Goal: Information Seeking & Learning: Learn about a topic

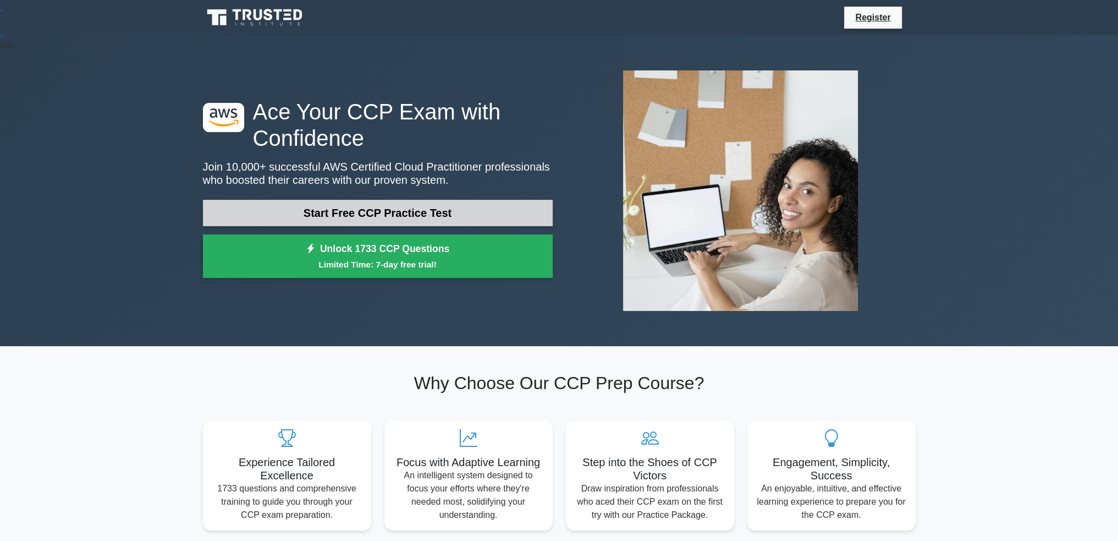
click at [389, 211] on link "Start Free CCP Practice Test" at bounding box center [378, 213] width 350 height 26
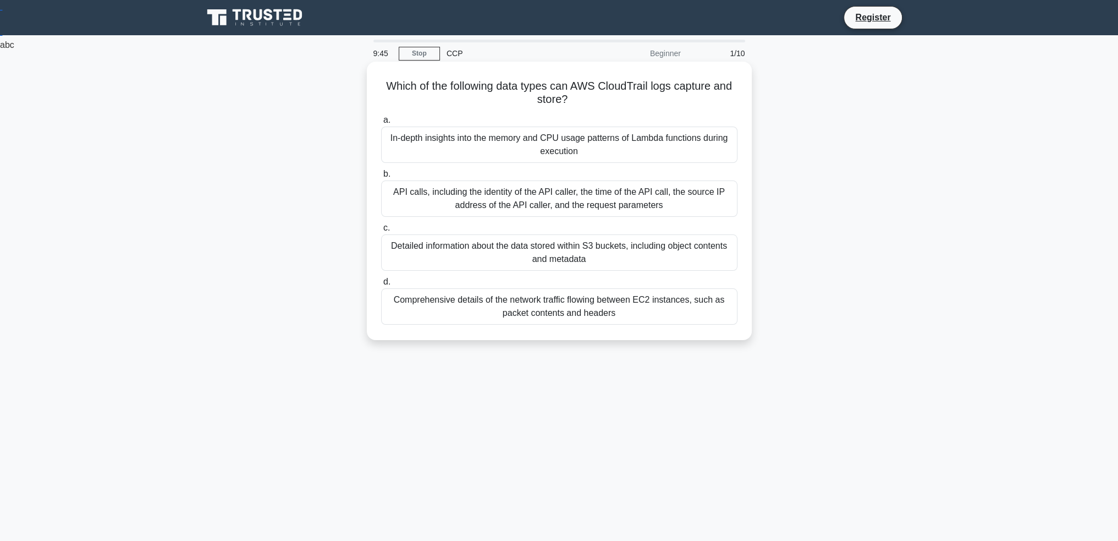
click at [532, 198] on div "API calls, including the identity of the API caller, the time of the API call, …" at bounding box center [559, 198] width 356 height 36
click at [381, 178] on input "b. API calls, including the identity of the API caller, the time of the API cal…" at bounding box center [381, 174] width 0 height 7
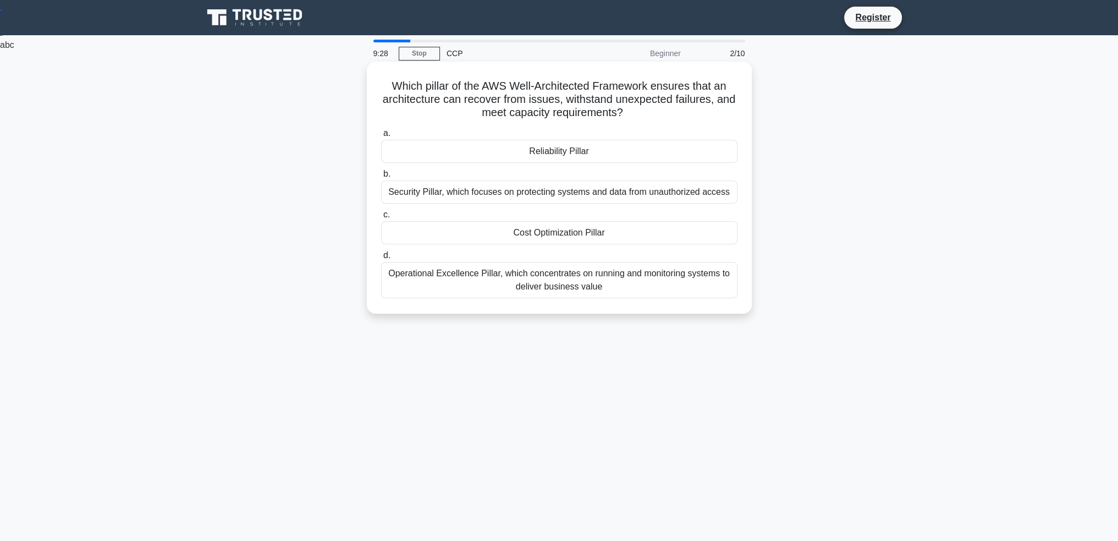
click at [554, 153] on div "Reliability Pillar" at bounding box center [559, 151] width 356 height 23
click at [381, 137] on input "a. Reliability Pillar" at bounding box center [381, 133] width 0 height 7
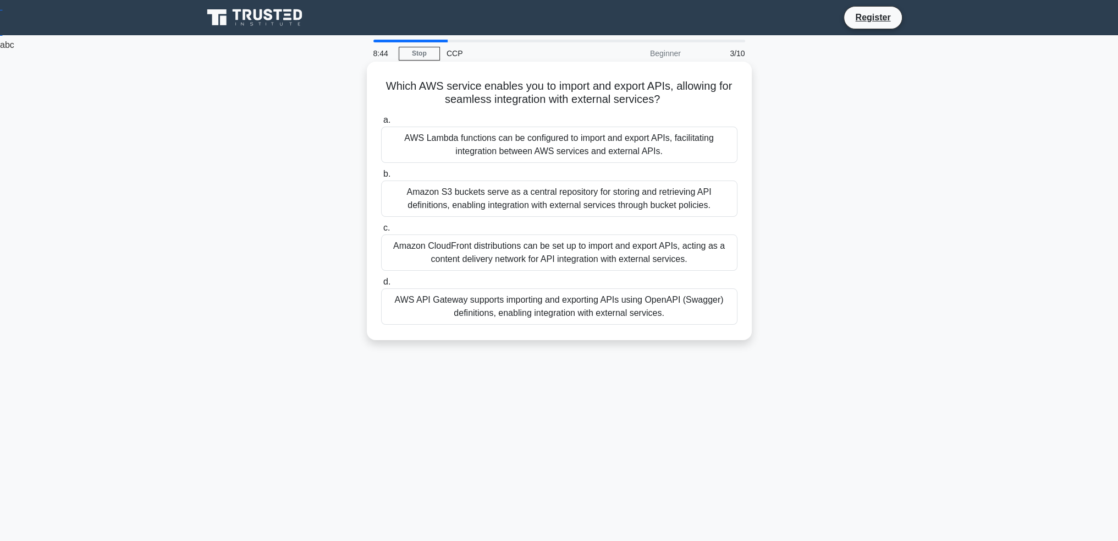
click at [517, 144] on div "AWS Lambda functions can be configured to import and export APIs, facilitating …" at bounding box center [559, 145] width 356 height 36
click at [381, 124] on input "a. AWS Lambda functions can be configured to import and export APIs, facilitati…" at bounding box center [381, 120] width 0 height 7
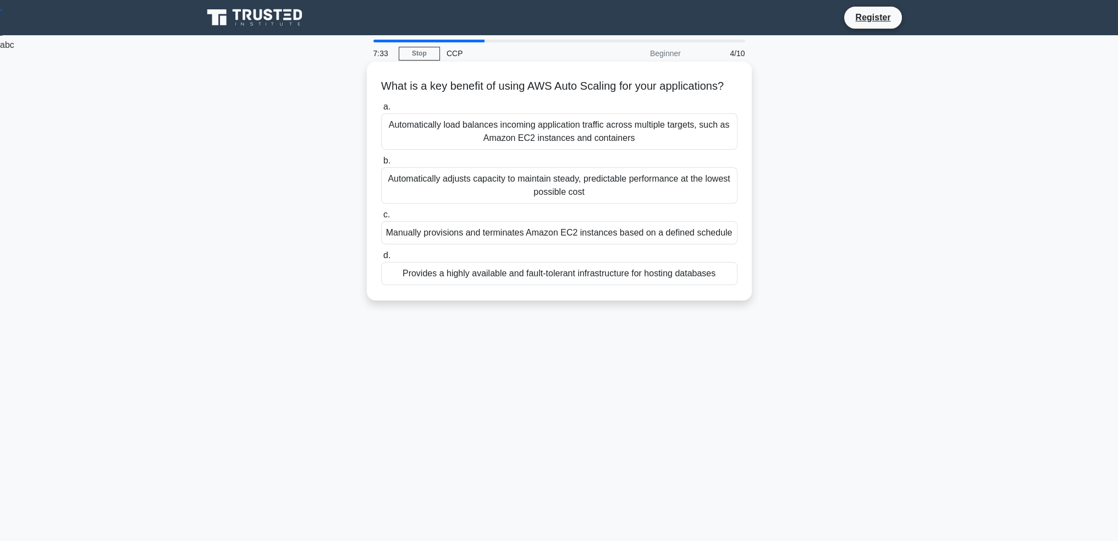
click at [540, 195] on div "Automatically adjusts capacity to maintain steady, predictable performance at t…" at bounding box center [559, 185] width 356 height 36
click at [381, 164] on input "b. Automatically adjusts capacity to maintain steady, predictable performance a…" at bounding box center [381, 160] width 0 height 7
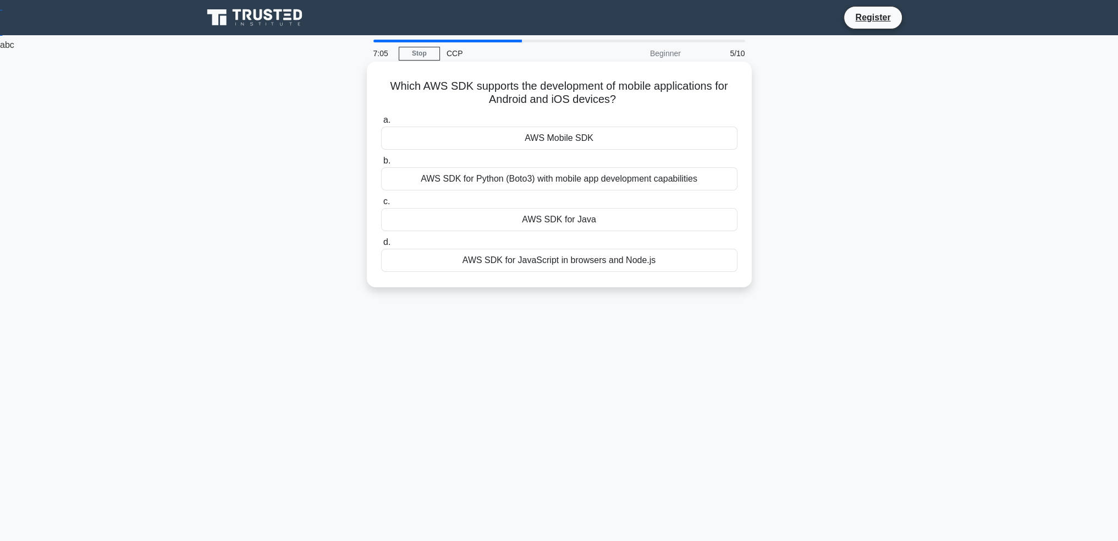
click at [534, 140] on div "AWS Mobile SDK" at bounding box center [559, 138] width 356 height 23
click at [381, 124] on input "a. AWS Mobile SDK" at bounding box center [381, 120] width 0 height 7
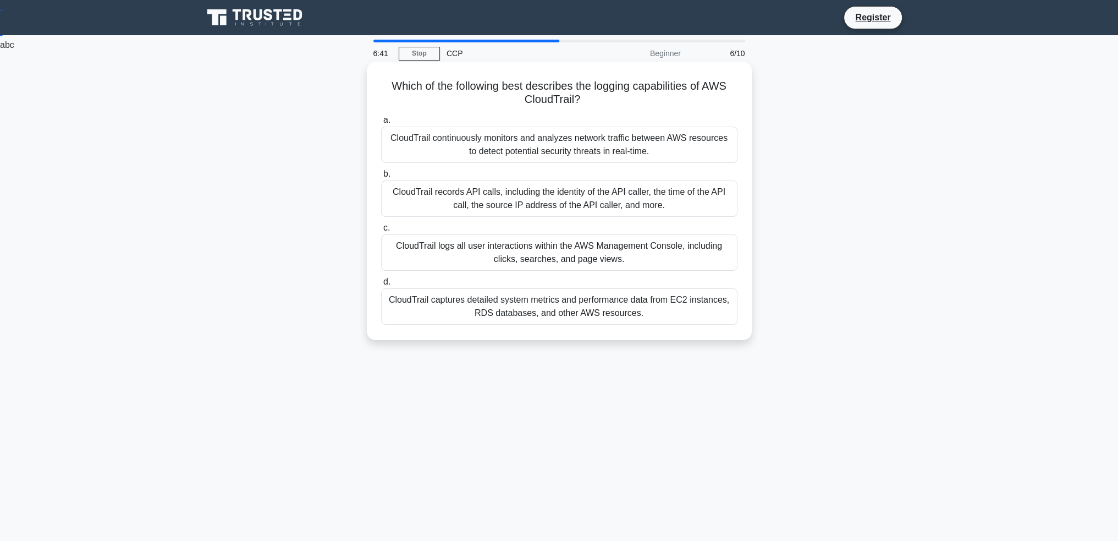
click at [512, 203] on div "CloudTrail records API calls, including the identity of the API caller, the tim…" at bounding box center [559, 198] width 356 height 36
click at [381, 178] on input "b. CloudTrail records API calls, including the identity of the API caller, the …" at bounding box center [381, 174] width 0 height 7
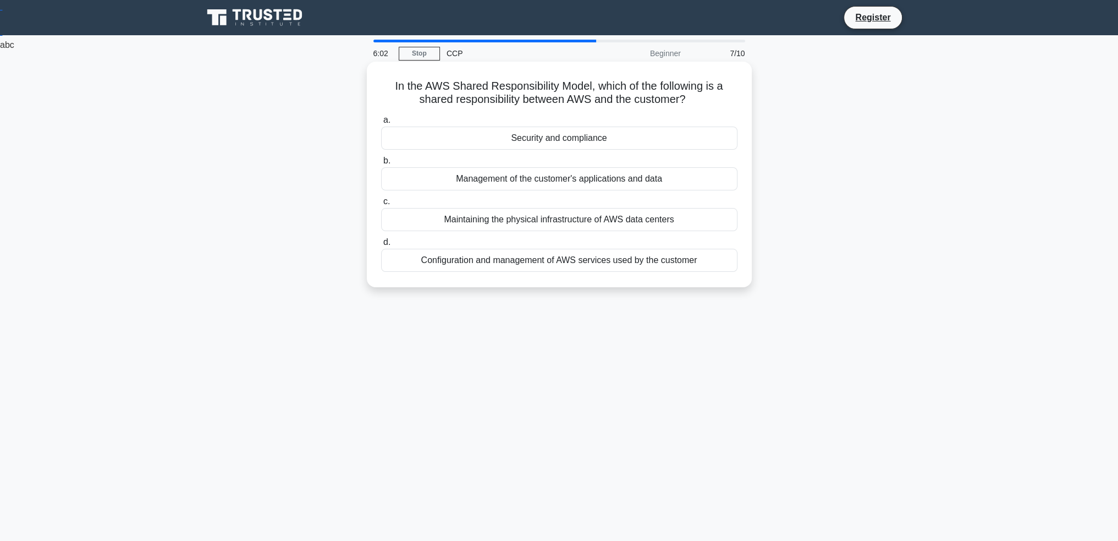
click at [528, 140] on div "Security and compliance" at bounding box center [559, 138] width 356 height 23
click at [587, 138] on div "Security and compliance" at bounding box center [559, 138] width 356 height 23
click at [381, 124] on input "a. Security and compliance" at bounding box center [381, 120] width 0 height 7
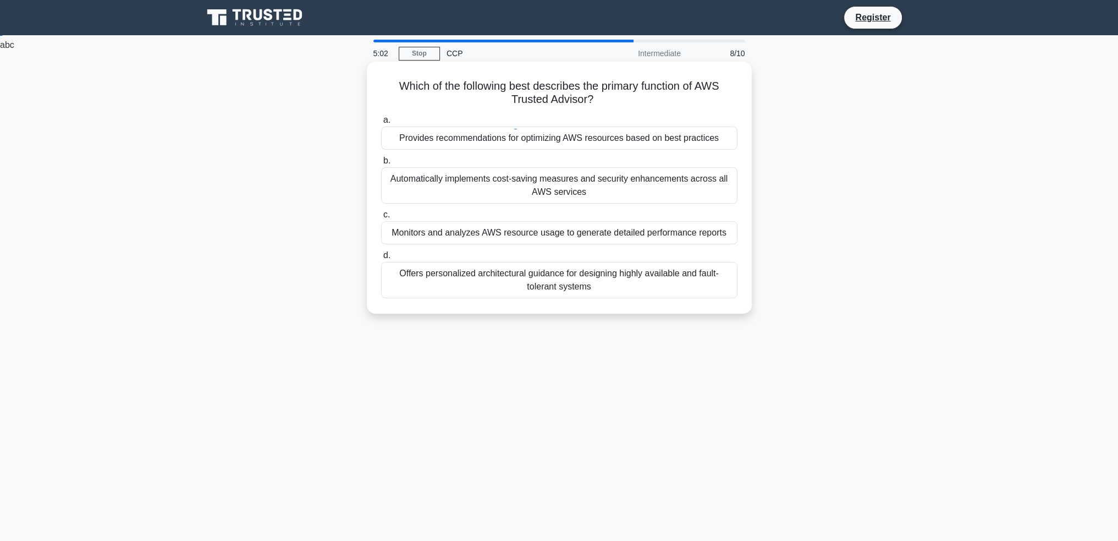
click at [501, 142] on div "Provides recommendations for optimizing AWS resources based on best practices" at bounding box center [559, 138] width 356 height 23
click at [381, 124] on input "a. Provides recommendations for optimizing AWS resources based on best practices" at bounding box center [381, 120] width 0 height 7
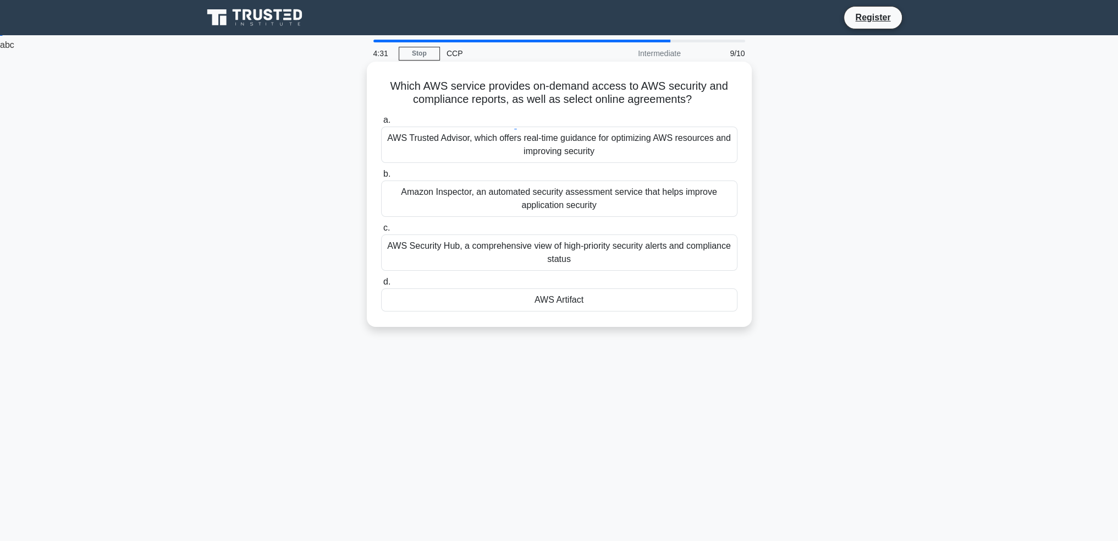
click at [609, 299] on div "AWS Artifact" at bounding box center [559, 299] width 356 height 23
click at [381, 285] on input "d. AWS Artifact" at bounding box center [381, 281] width 0 height 7
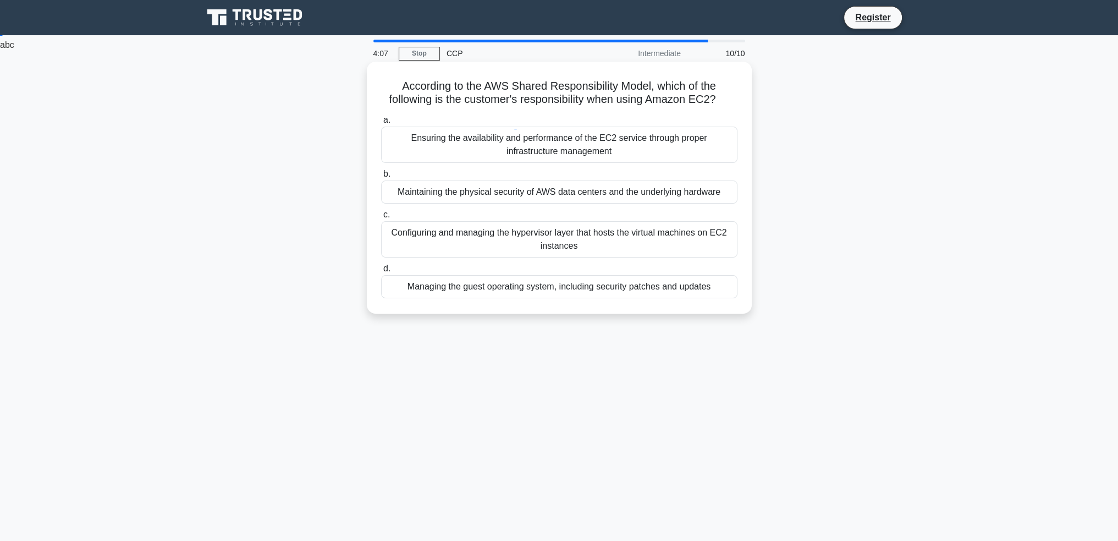
click at [508, 288] on div "Managing the guest operating system, including security patches and updates" at bounding box center [559, 286] width 356 height 23
click at [381, 272] on input "d. Managing the guest operating system, including security patches and updates" at bounding box center [381, 268] width 0 height 7
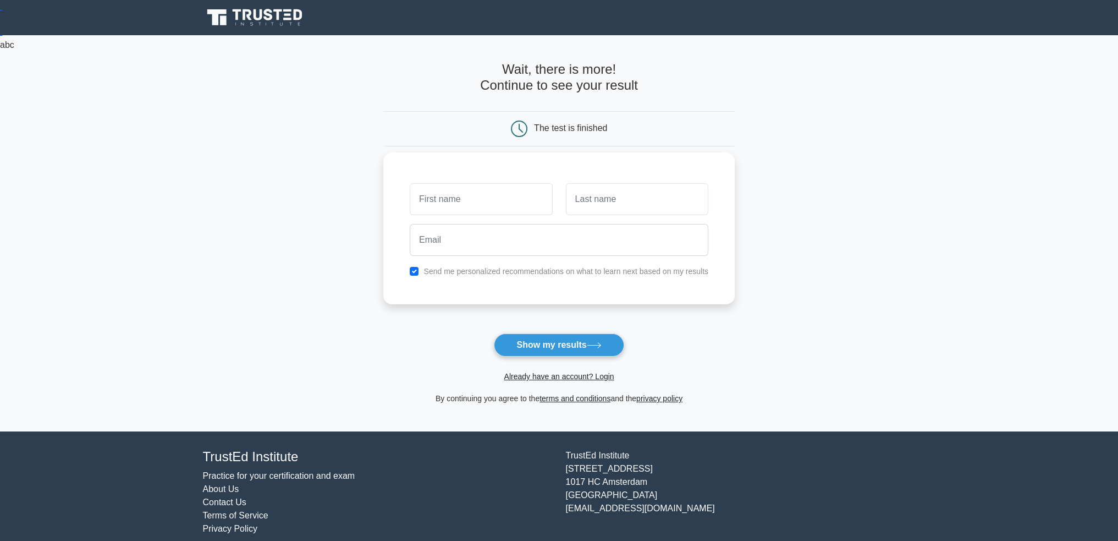
click at [463, 272] on label "Send me personalized recommendations on what to learn next based on my results" at bounding box center [566, 271] width 285 height 9
click at [414, 267] on input "checkbox" at bounding box center [414, 271] width 9 height 9
checkbox input "false"
click at [438, 199] on input "text" at bounding box center [481, 199] width 142 height 32
type input "Kevin"
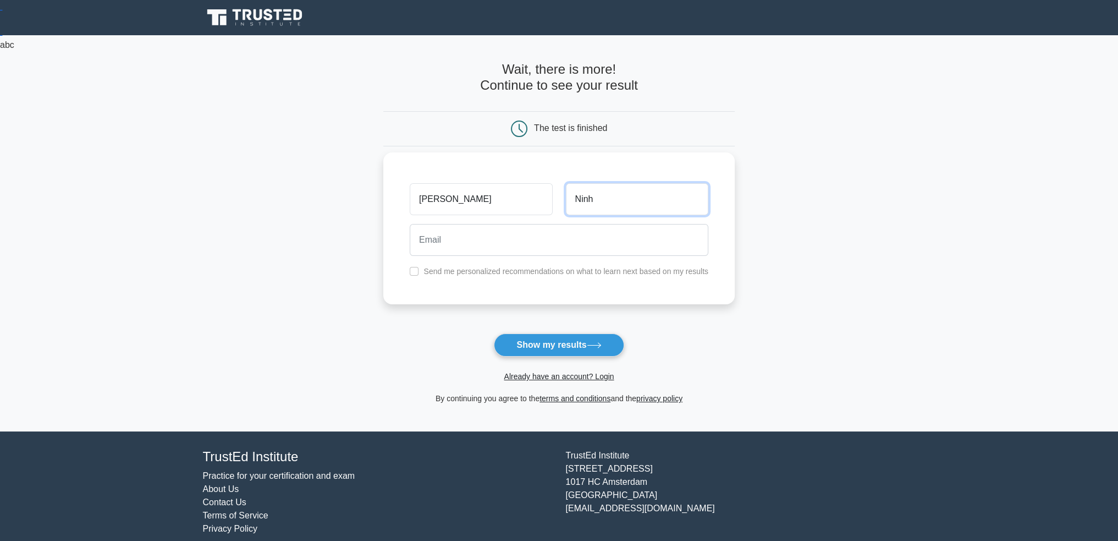
type input "Ninh"
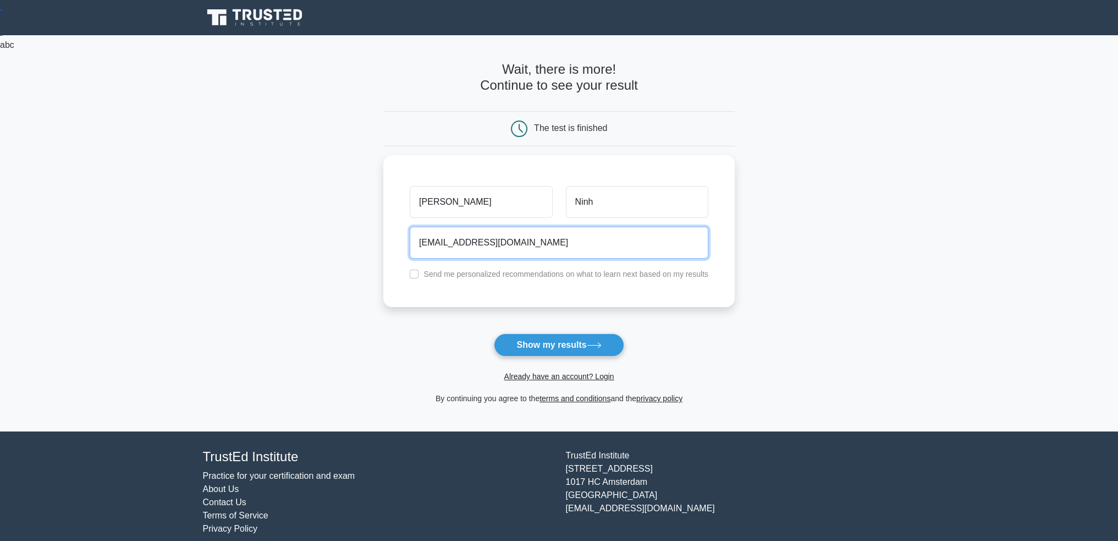
drag, startPoint x: 524, startPoint y: 235, endPoint x: 294, endPoint y: 240, distance: 230.0
click at [297, 240] on main "Wait, there is more! Continue to see your result The test is finished Kevin Ninh" at bounding box center [559, 233] width 1118 height 396
type input "kevin@theprojectfactory.com"
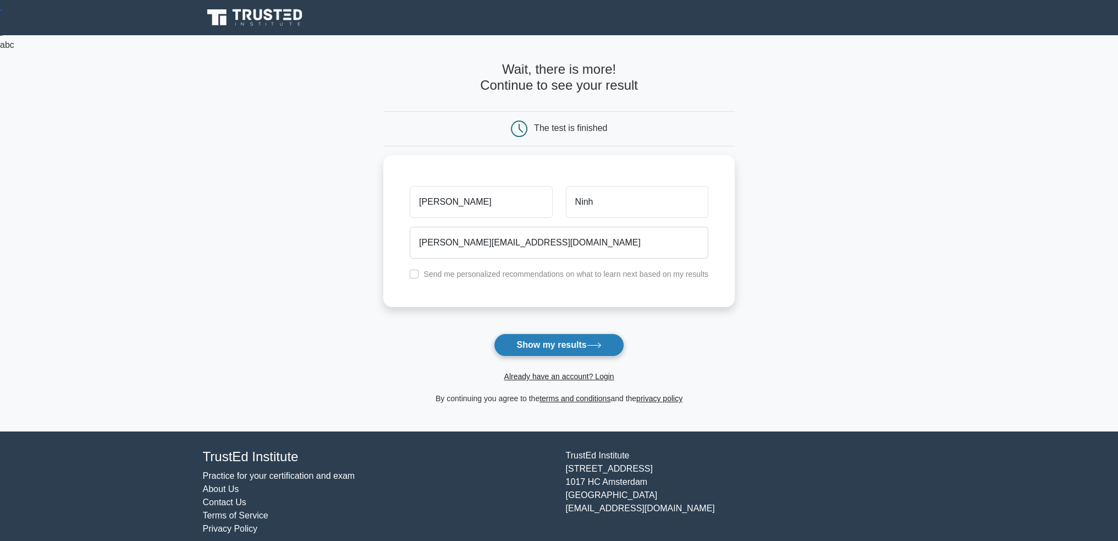
click at [576, 340] on button "Show my results" at bounding box center [559, 344] width 130 height 23
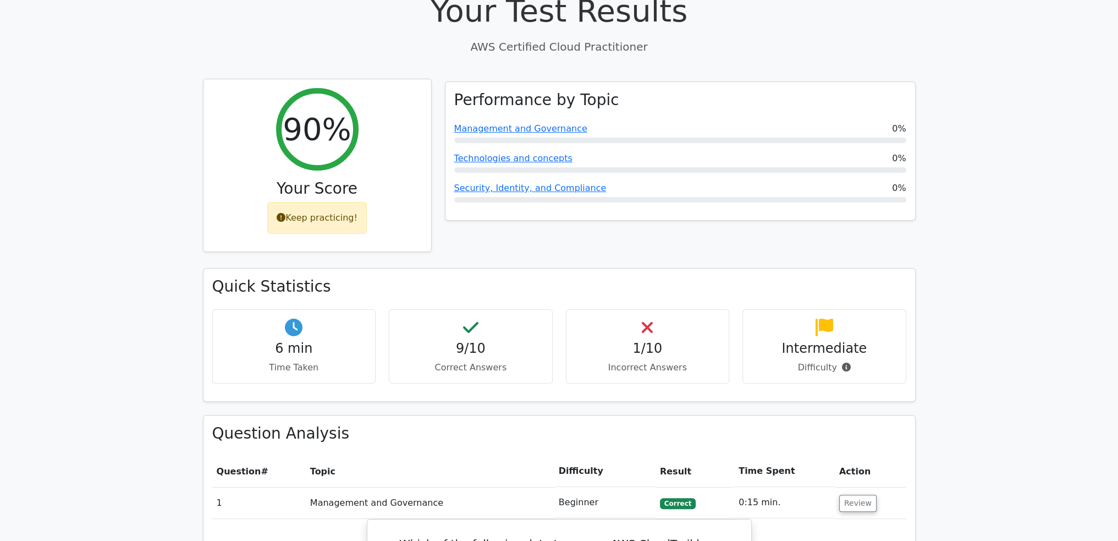
scroll to position [385, 0]
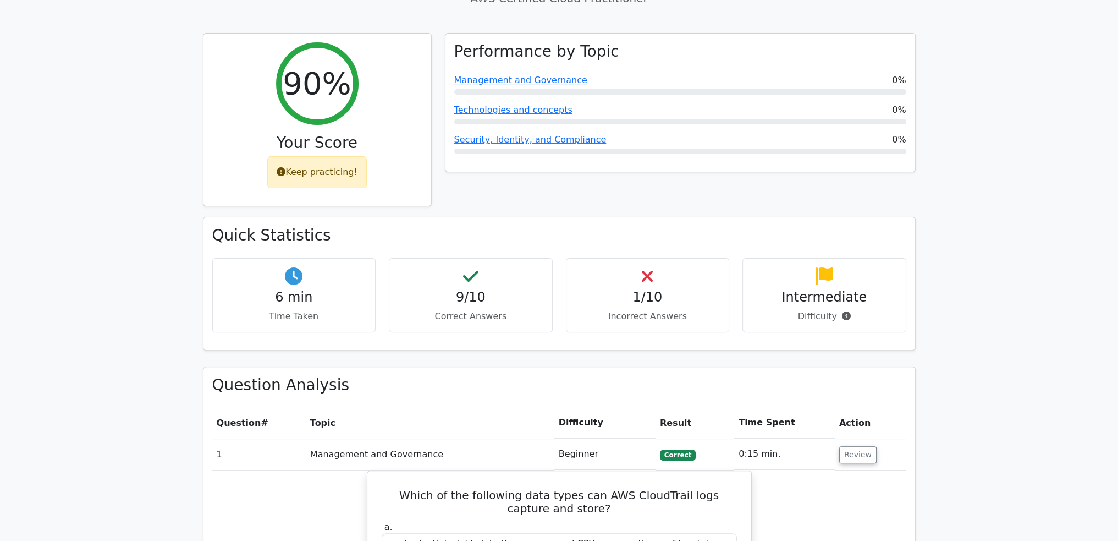
click at [636, 289] on h4 "1/10" at bounding box center [647, 297] width 145 height 16
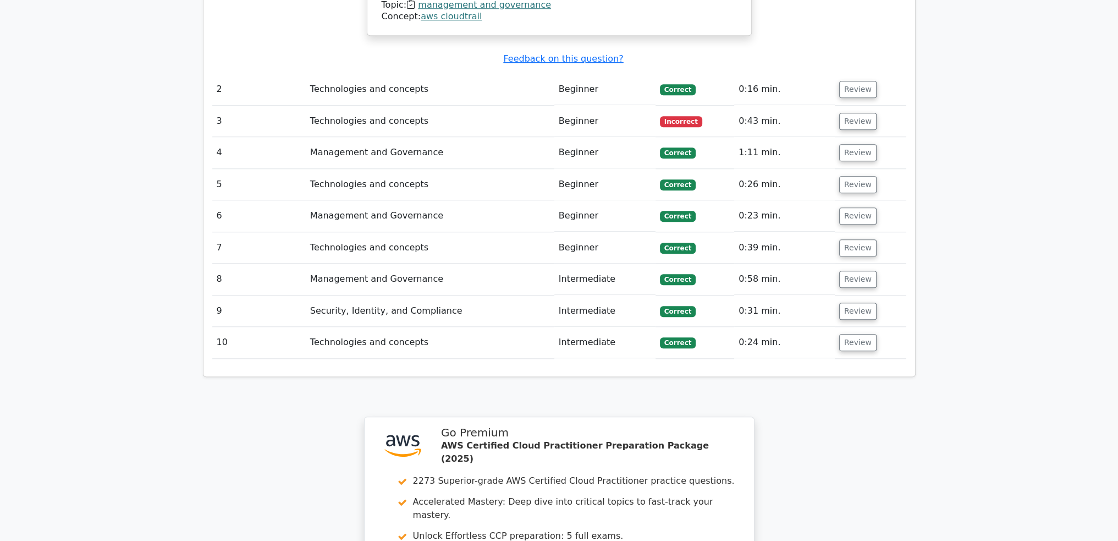
scroll to position [1155, 0]
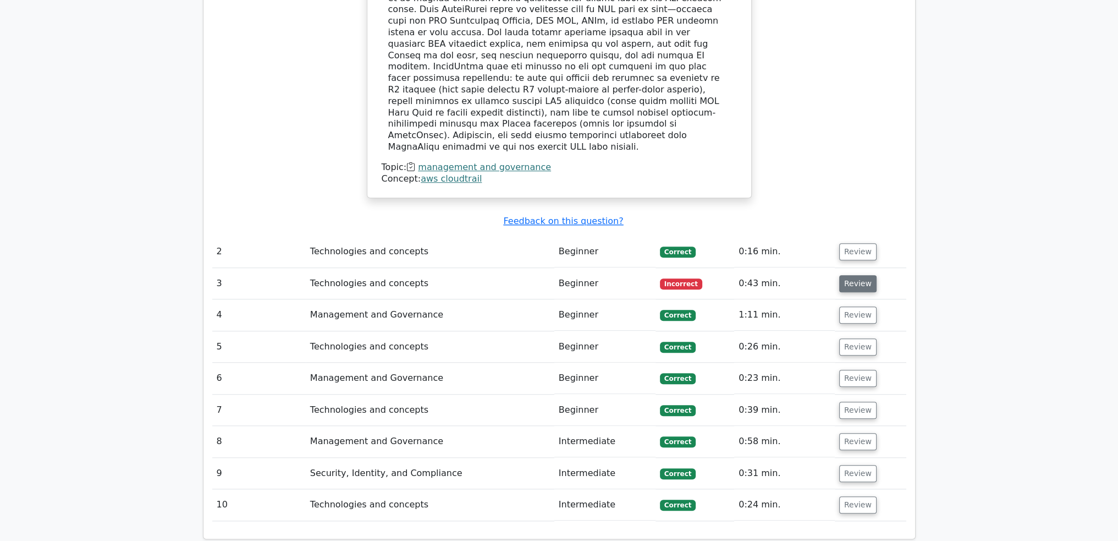
click at [858, 275] on button "Review" at bounding box center [857, 283] width 37 height 17
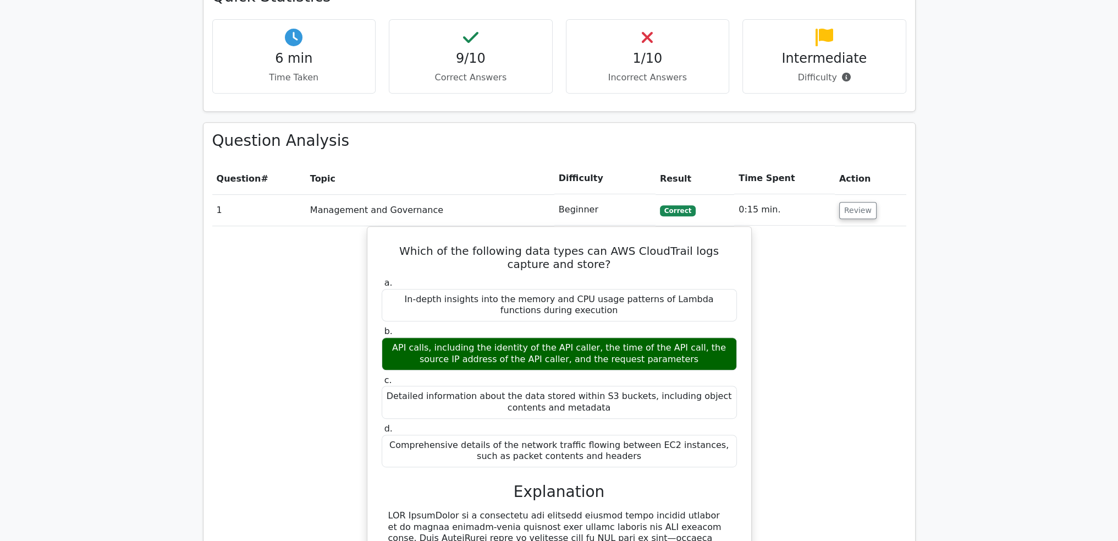
scroll to position [495, 0]
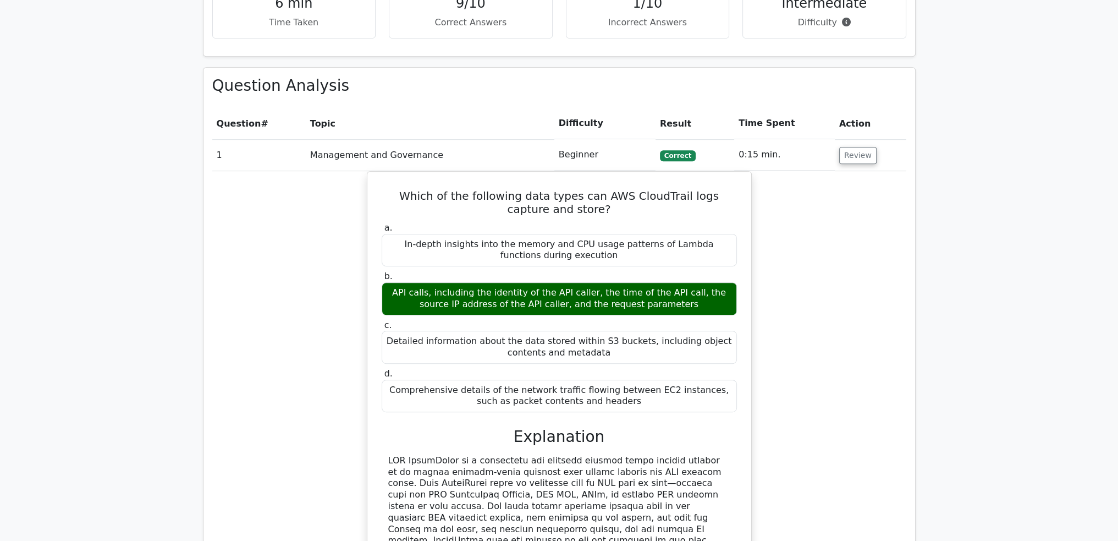
scroll to position [605, 0]
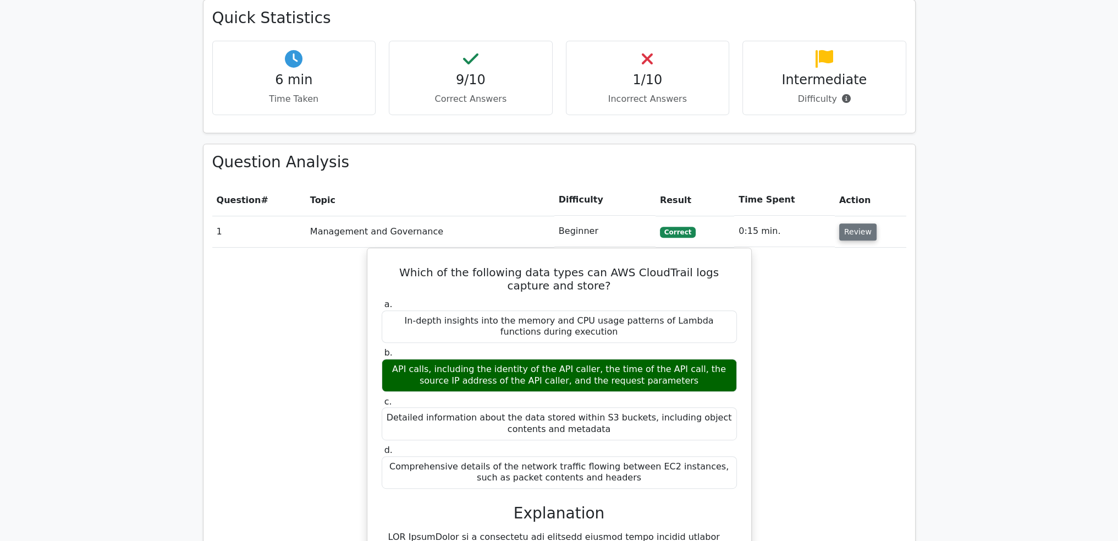
click at [852, 223] on button "Review" at bounding box center [857, 231] width 37 height 17
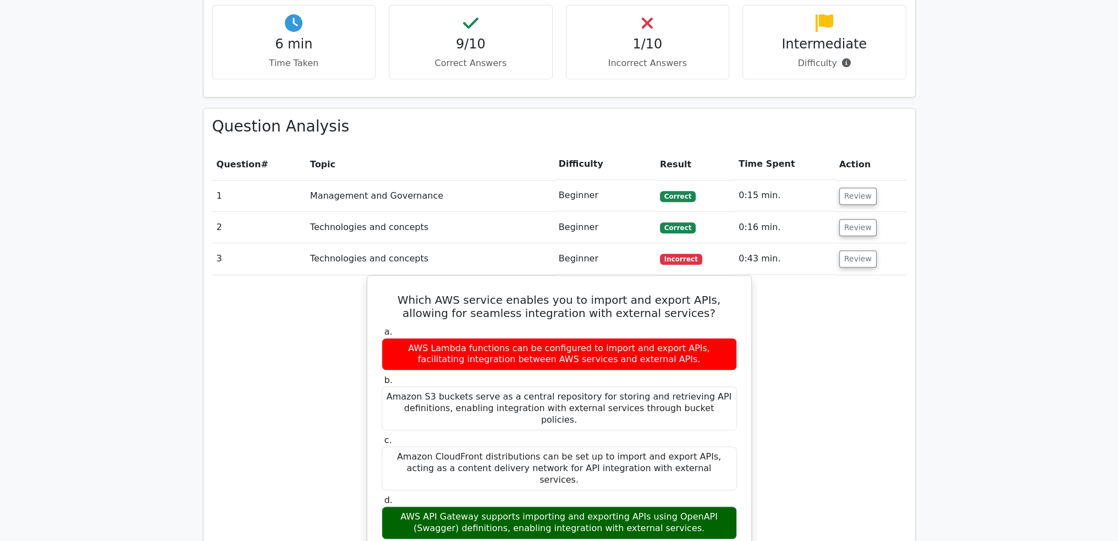
scroll to position [660, 0]
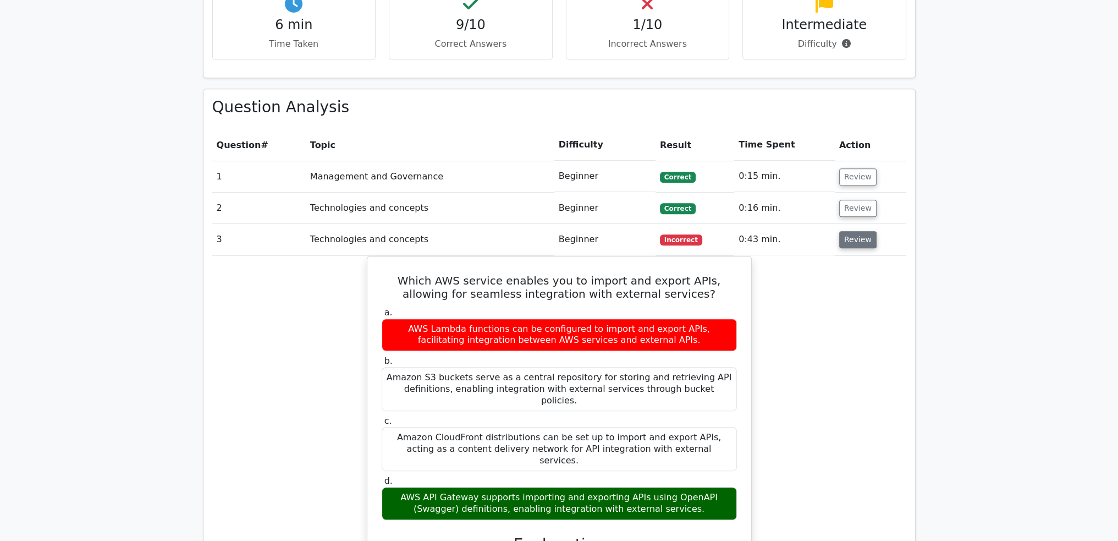
click at [856, 231] on button "Review" at bounding box center [857, 239] width 37 height 17
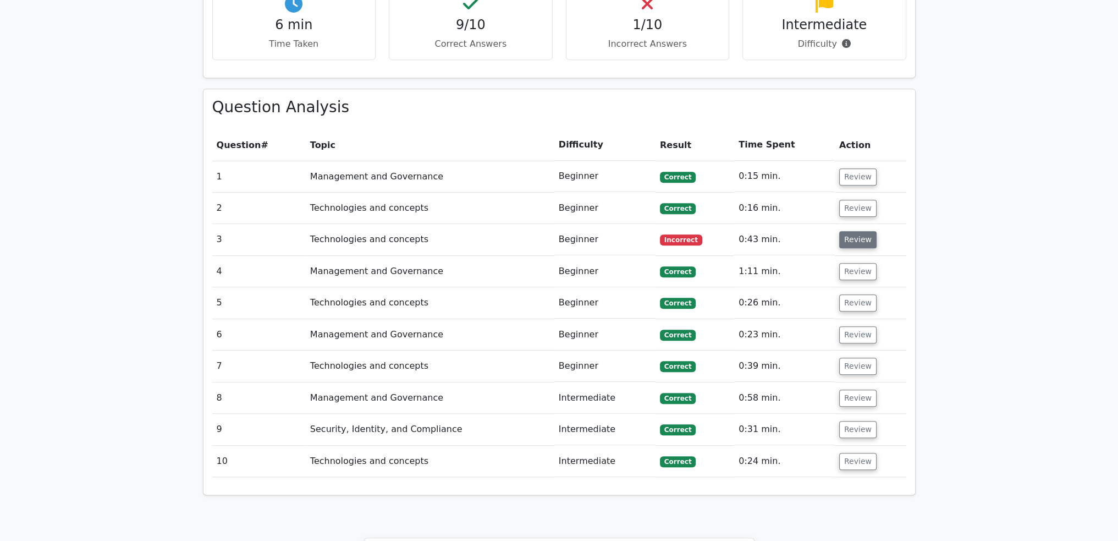
click at [855, 231] on button "Review" at bounding box center [857, 239] width 37 height 17
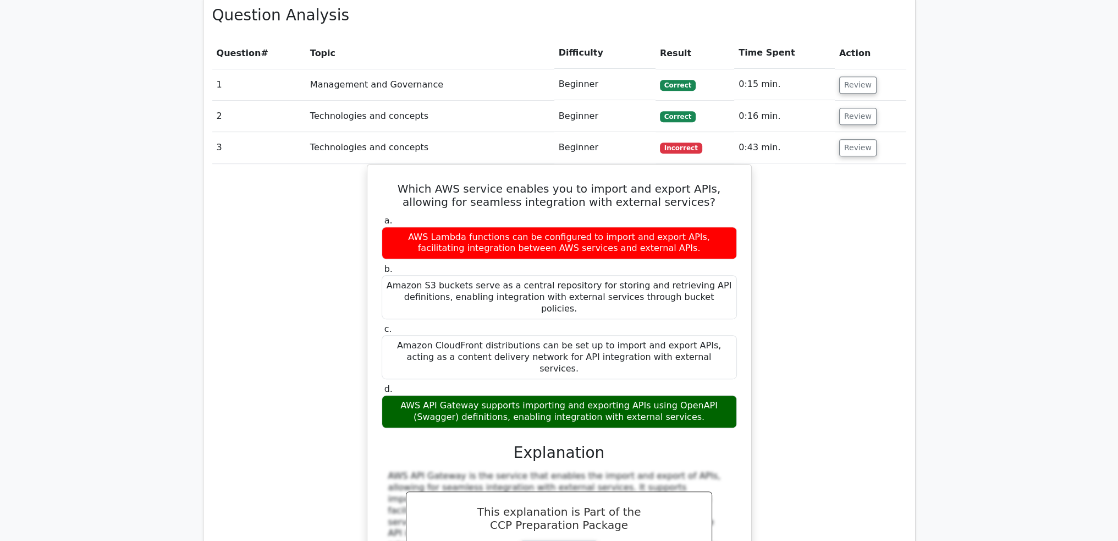
scroll to position [880, 0]
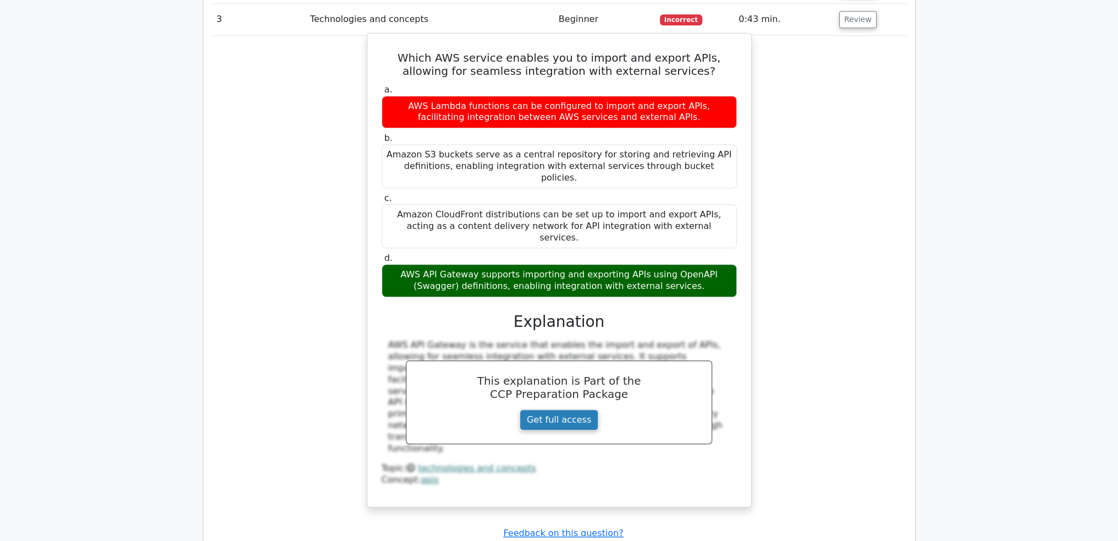
click at [552, 409] on link "Get full access" at bounding box center [559, 419] width 79 height 21
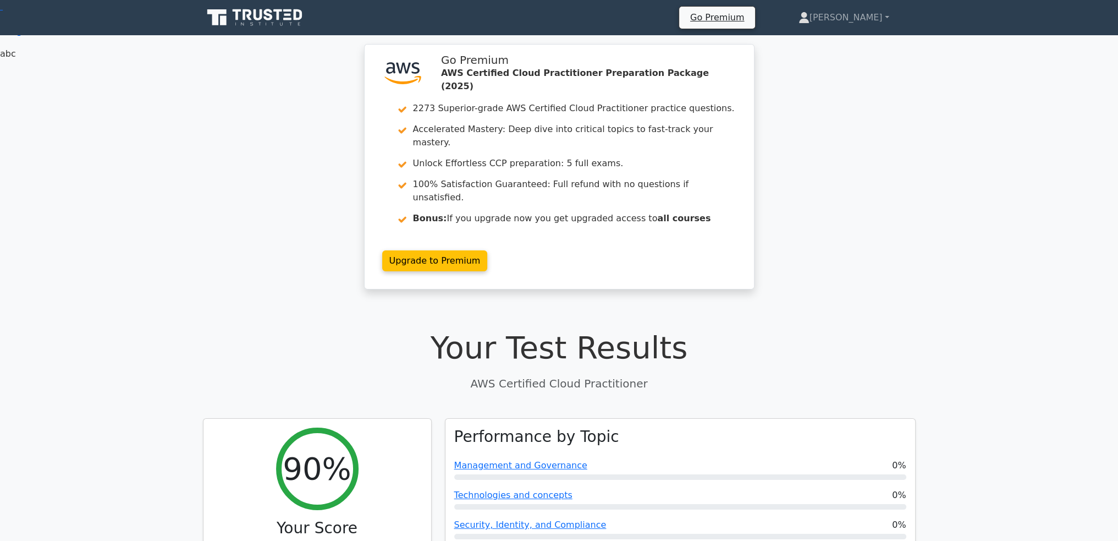
click at [253, 15] on icon at bounding box center [256, 17] width 106 height 21
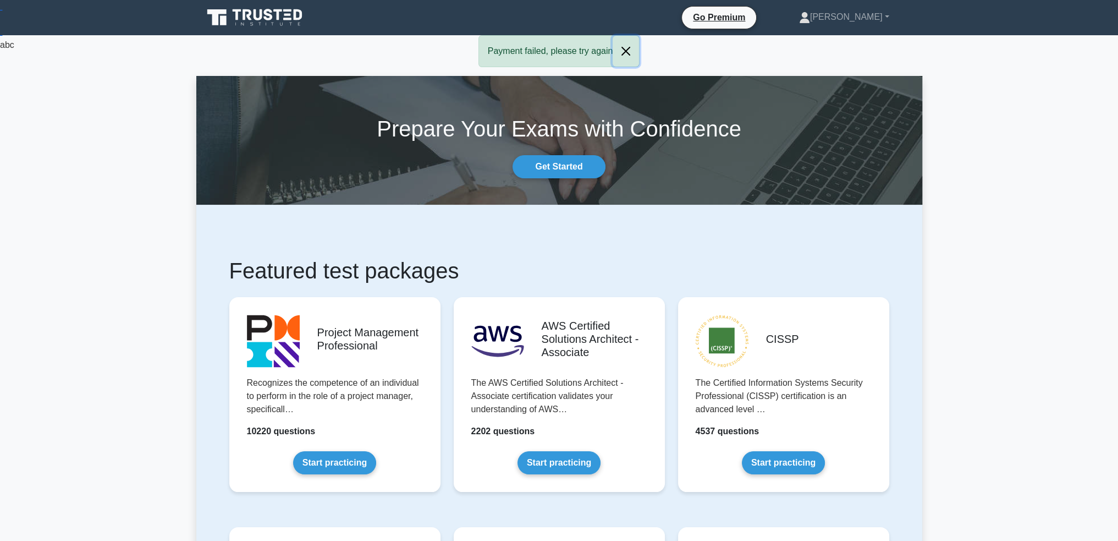
click at [625, 50] on button "Close" at bounding box center [626, 51] width 26 height 31
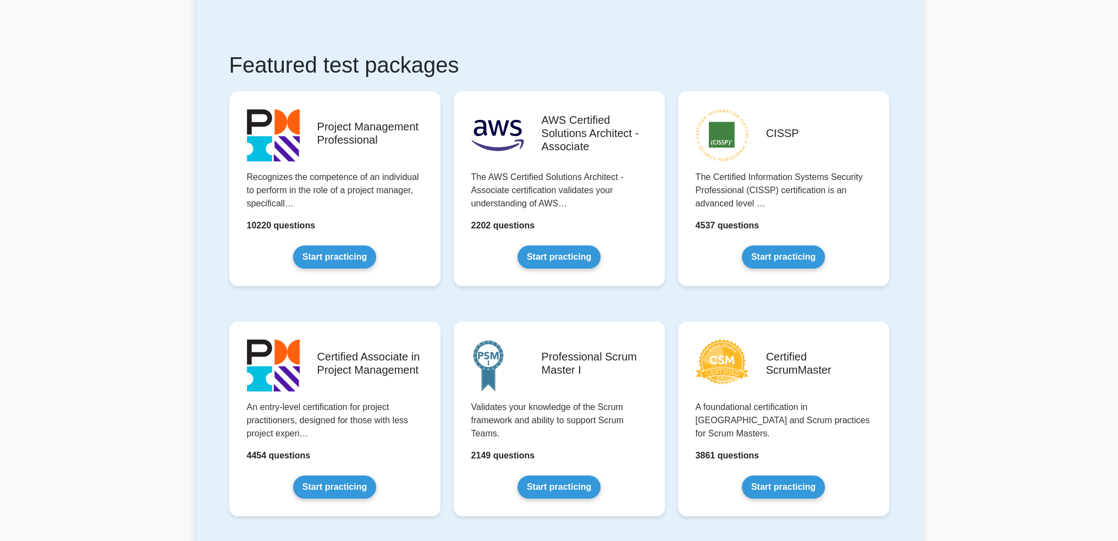
scroll to position [1635, 0]
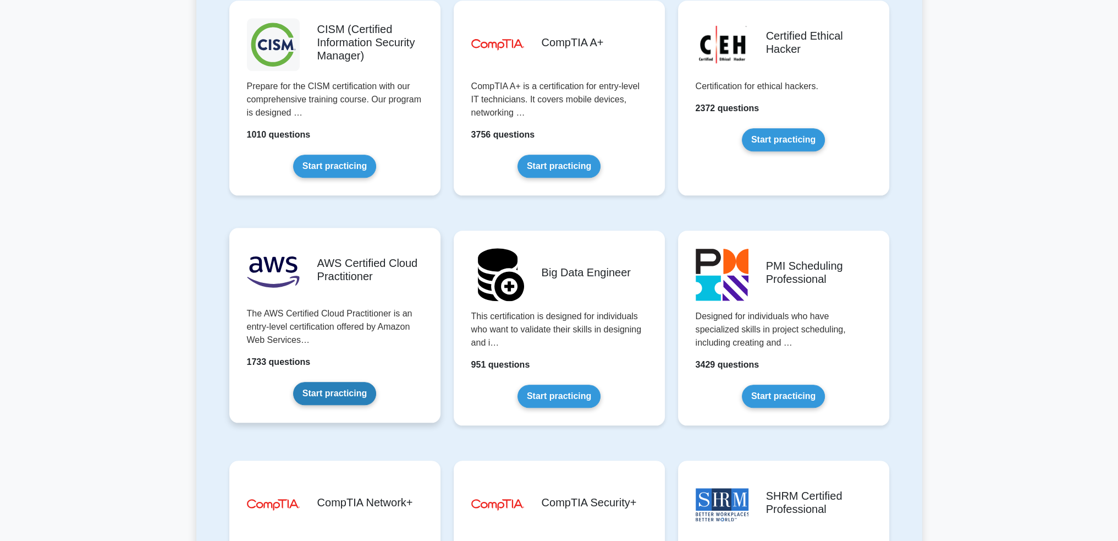
click at [329, 389] on link "Start practicing" at bounding box center [334, 393] width 83 height 23
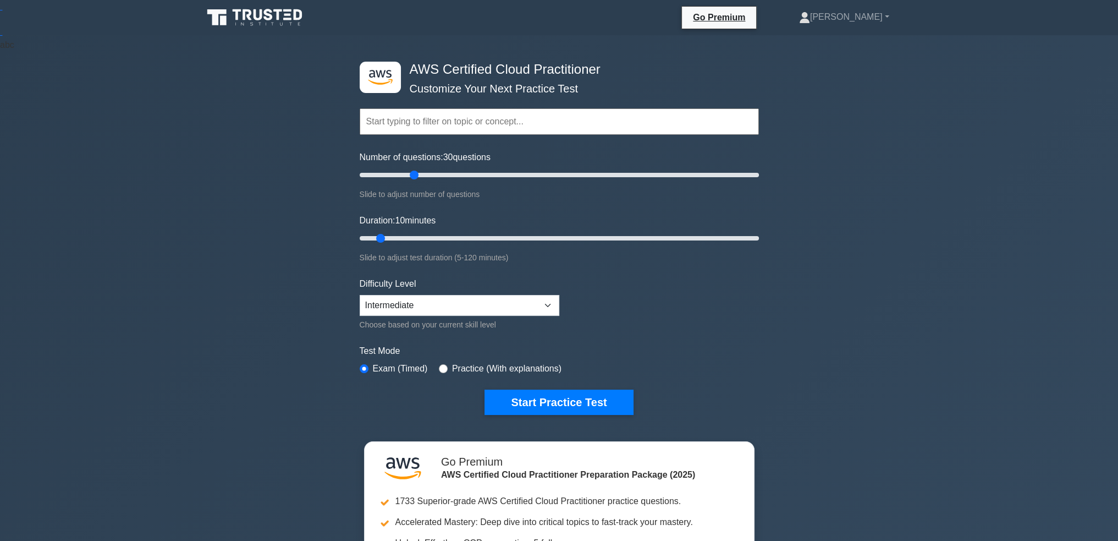
drag, startPoint x: 376, startPoint y: 169, endPoint x: 416, endPoint y: 185, distance: 42.5
type input "30"
click at [416, 182] on input "Number of questions: 30 questions" at bounding box center [559, 174] width 399 height 13
drag, startPoint x: 383, startPoint y: 235, endPoint x: 449, endPoint y: 233, distance: 66.6
type input "30"
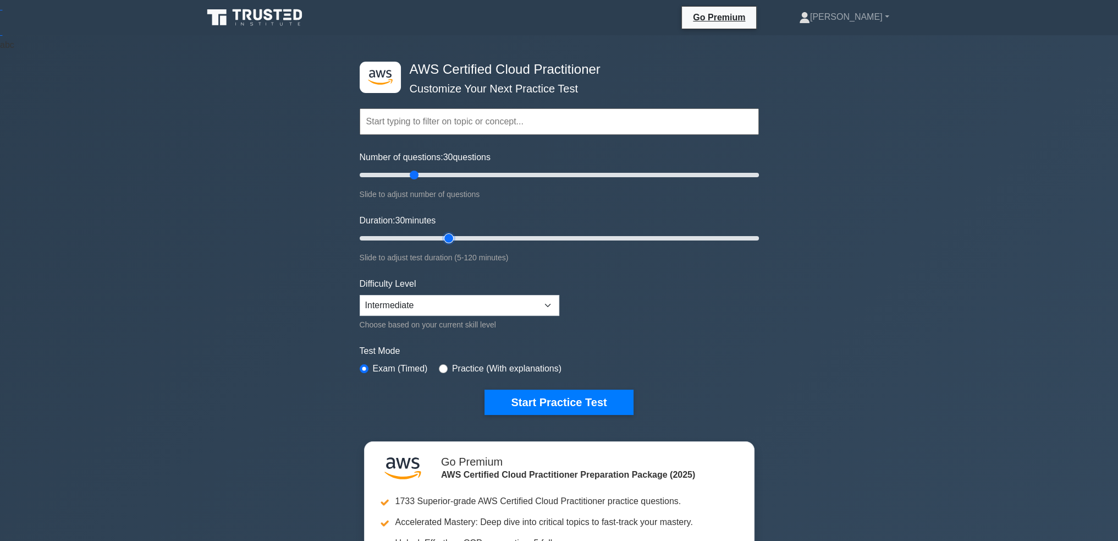
click at [449, 233] on input "Duration: 30 minutes" at bounding box center [559, 238] width 399 height 13
click at [383, 295] on select "Beginner Intermediate Expert" at bounding box center [460, 305] width 200 height 21
click at [315, 303] on div ".st0{fill:#252F3E;} .st1{fill-rule:evenodd;clip-rule:evenodd;fill:#FF9900;} AWS…" at bounding box center [559, 353] width 1118 height 636
click at [558, 400] on button "Start Practice Test" at bounding box center [559, 401] width 149 height 25
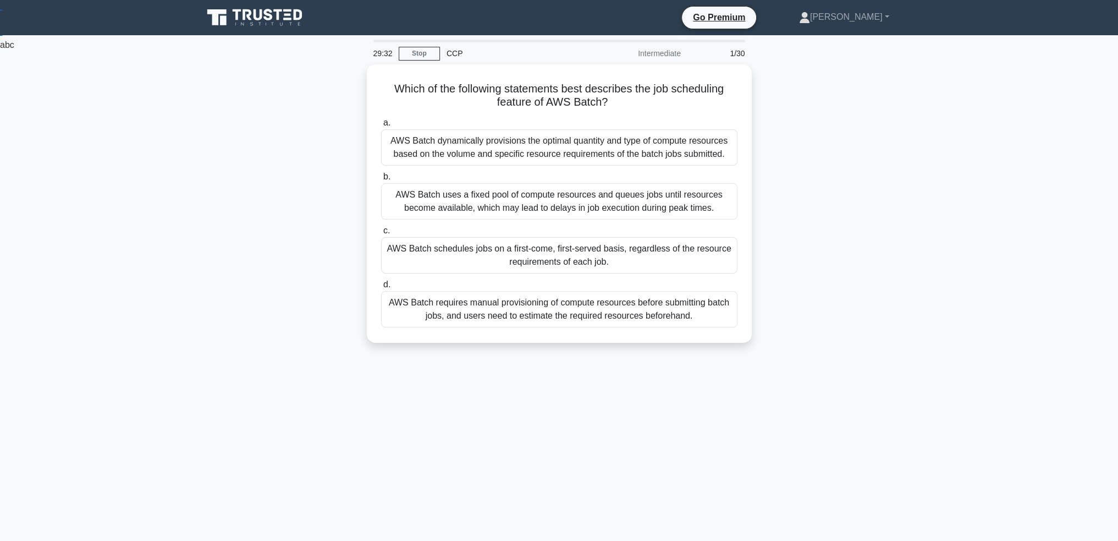
click at [301, 332] on div "Which of the following statements best describes the job scheduling feature of …" at bounding box center [559, 210] width 726 height 292
click at [442, 263] on div "AWS Batch schedules jobs on a first-come, first-served basis, regardless of the…" at bounding box center [559, 252] width 356 height 36
click at [381, 232] on input "c. AWS Batch schedules jobs on a first-come, first-served basis, regardless of …" at bounding box center [381, 227] width 0 height 7
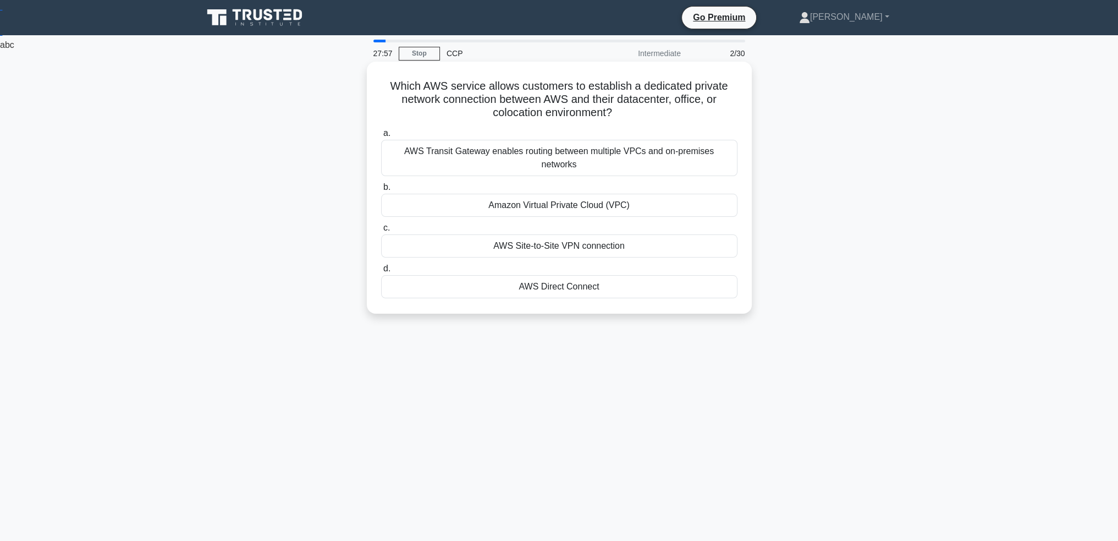
click at [550, 275] on div "AWS Direct Connect" at bounding box center [559, 286] width 356 height 23
click at [381, 272] on input "d. AWS Direct Connect" at bounding box center [381, 268] width 0 height 7
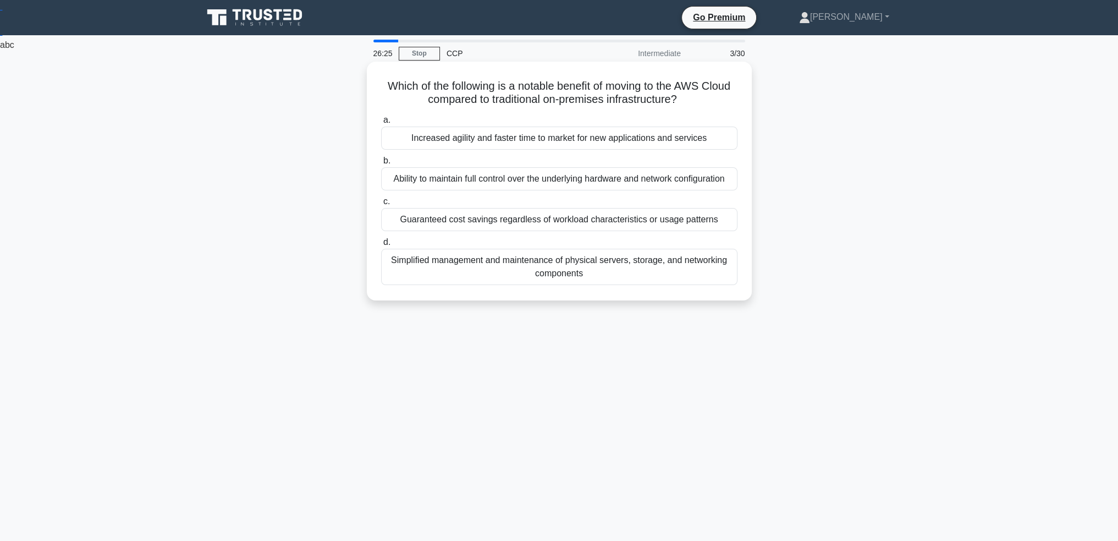
click at [490, 263] on div "Simplified management and maintenance of physical servers, storage, and network…" at bounding box center [559, 267] width 356 height 36
click at [585, 274] on div "Simplified management and maintenance of physical servers, storage, and network…" at bounding box center [559, 267] width 356 height 36
click at [381, 246] on input "d. Simplified management and maintenance of physical servers, storage, and netw…" at bounding box center [381, 242] width 0 height 7
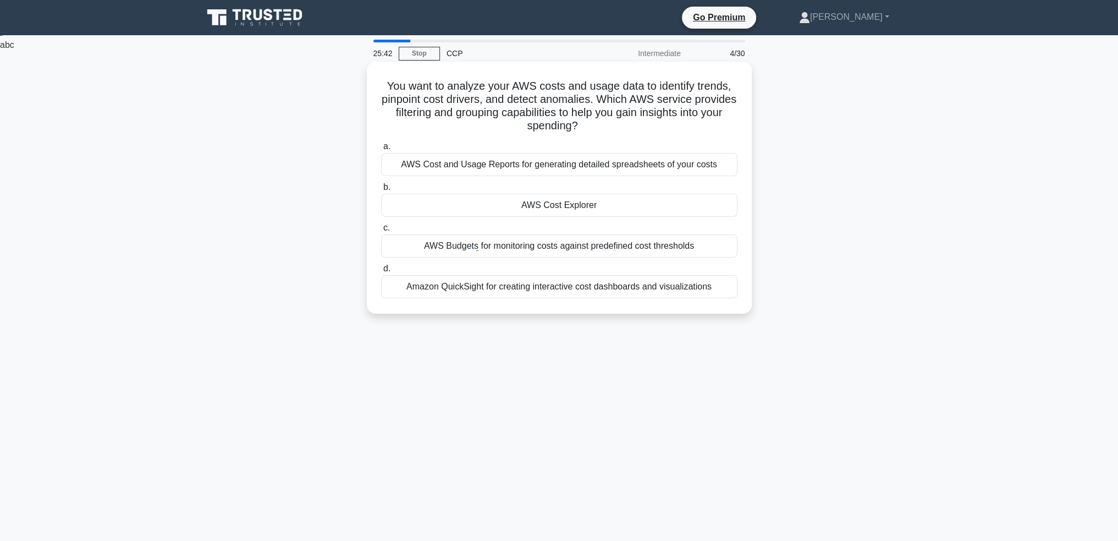
click at [650, 206] on div "AWS Cost Explorer" at bounding box center [559, 205] width 356 height 23
click at [381, 191] on input "b. AWS Cost Explorer" at bounding box center [381, 187] width 0 height 7
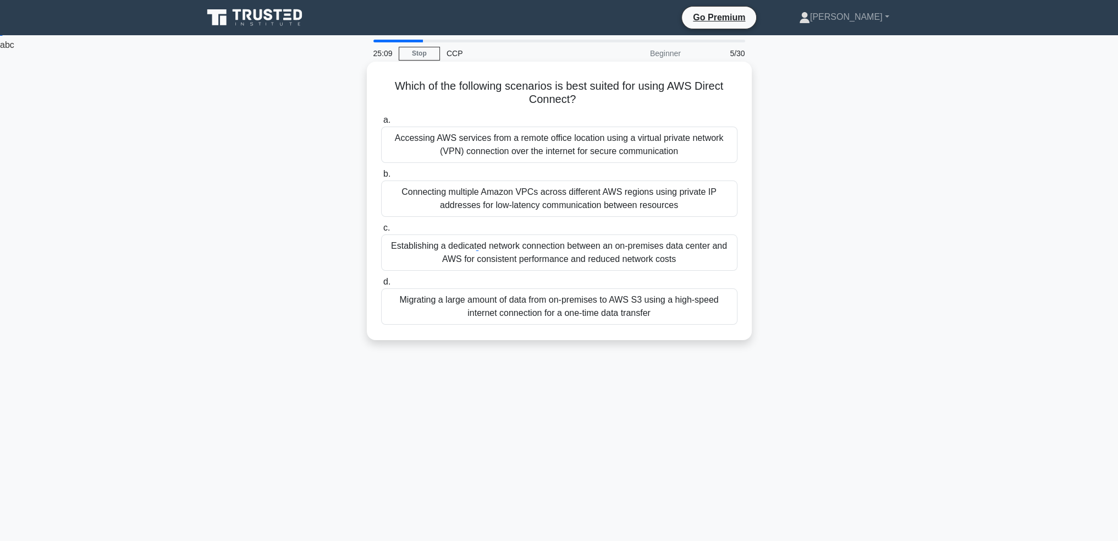
click at [686, 252] on div "Establishing a dedicated network connection between an on-premises data center …" at bounding box center [559, 252] width 356 height 36
click at [381, 232] on input "c. Establishing a dedicated network connection between an on-premises data cent…" at bounding box center [381, 227] width 0 height 7
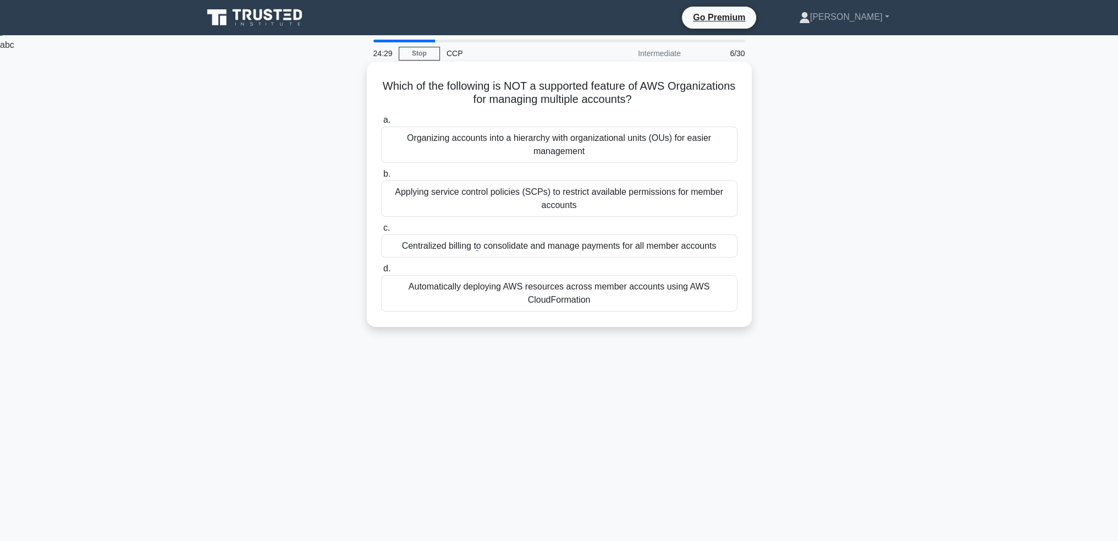
click at [652, 299] on div "Automatically deploying AWS resources across member accounts using AWS CloudFor…" at bounding box center [559, 293] width 356 height 36
click at [381, 272] on input "d. Automatically deploying AWS resources across member accounts using AWS Cloud…" at bounding box center [381, 268] width 0 height 7
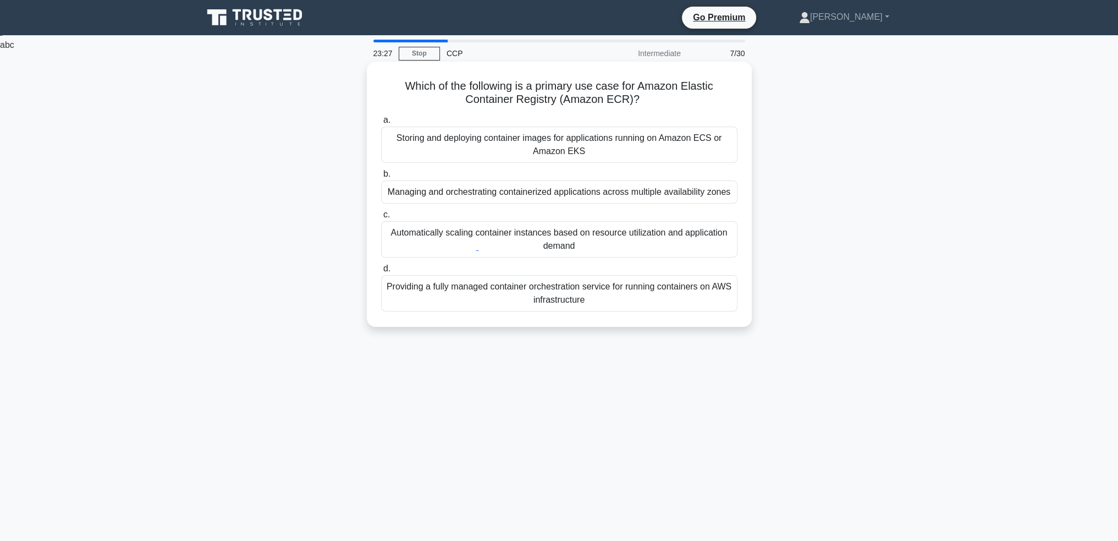
click at [620, 151] on div "Storing and deploying container images for applications running on Amazon ECS o…" at bounding box center [559, 145] width 356 height 36
click at [381, 124] on input "a. Storing and deploying container images for applications running on Amazon EC…" at bounding box center [381, 120] width 0 height 7
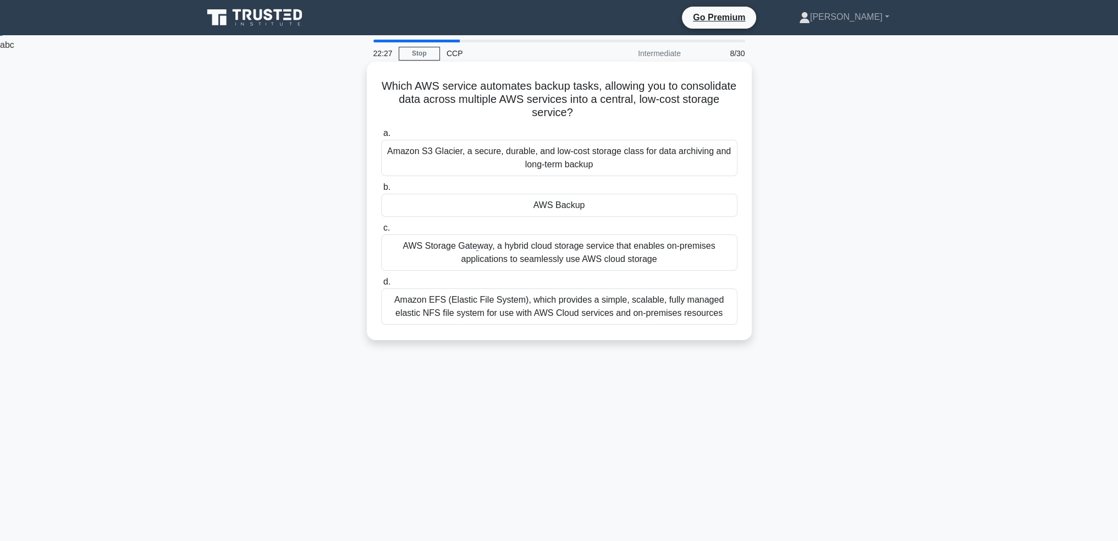
click at [715, 205] on div "AWS Backup" at bounding box center [559, 205] width 356 height 23
click at [381, 191] on input "b. AWS Backup" at bounding box center [381, 187] width 0 height 7
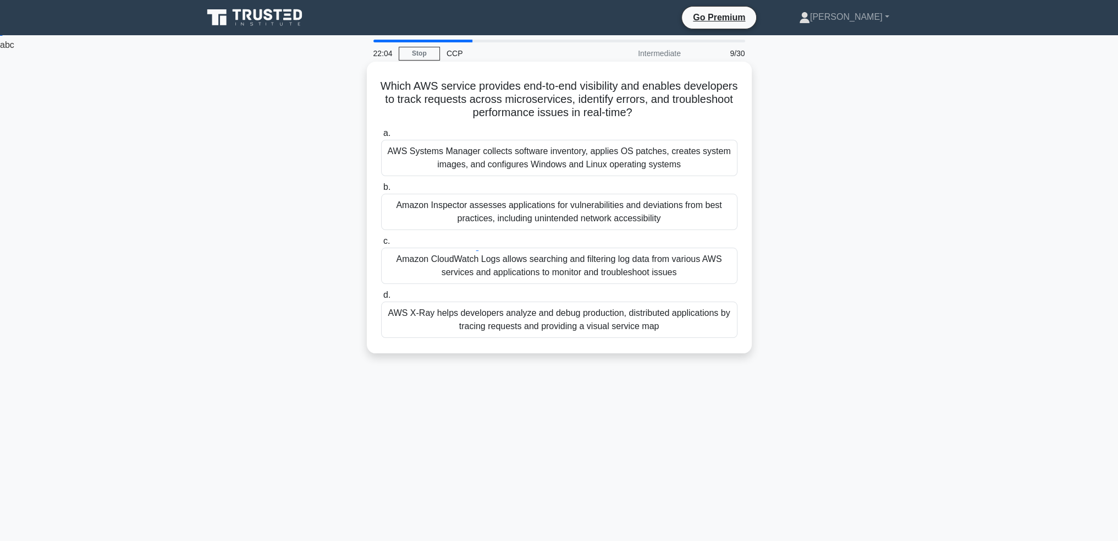
click at [718, 331] on div "AWS X-Ray helps developers analyze and debug production, distributed applicatio…" at bounding box center [559, 319] width 356 height 36
click at [381, 299] on input "d. AWS X-Ray helps developers analyze and debug production, distributed applica…" at bounding box center [381, 295] width 0 height 7
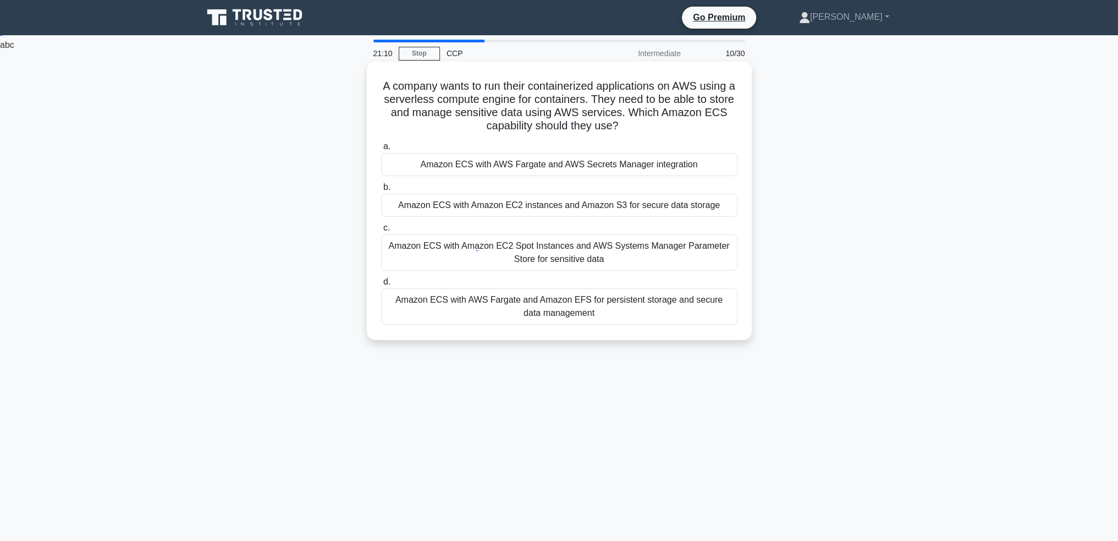
click at [602, 166] on div "Amazon ECS with AWS Fargate and AWS Secrets Manager integration" at bounding box center [559, 164] width 356 height 23
click at [381, 150] on input "a. Amazon ECS with AWS Fargate and AWS Secrets Manager integration" at bounding box center [381, 146] width 0 height 7
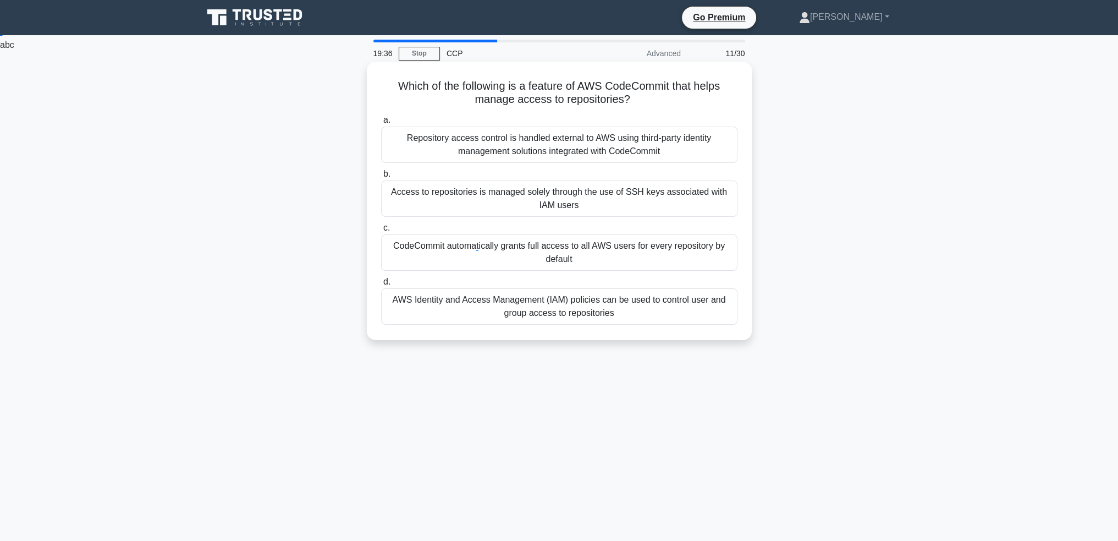
click at [496, 187] on div "Access to repositories is managed solely through the use of SSH keys associated…" at bounding box center [559, 198] width 356 height 36
click at [381, 178] on input "b. Access to repositories is managed solely through the use of SSH keys associa…" at bounding box center [381, 174] width 0 height 7
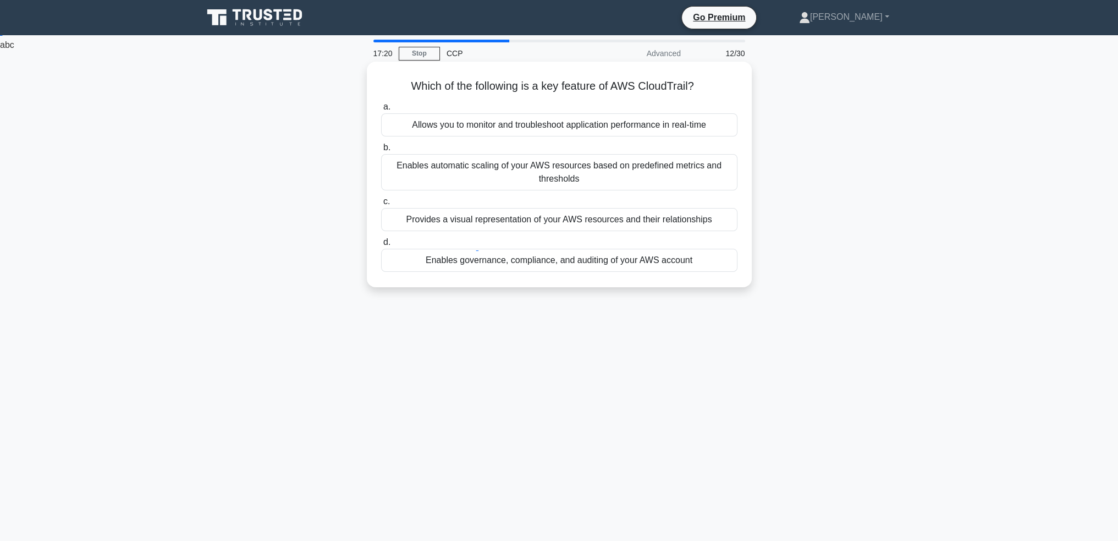
click at [723, 215] on div "Provides a visual representation of your AWS resources and their relationships" at bounding box center [559, 219] width 356 height 23
click at [381, 205] on input "c. Provides a visual representation of your AWS resources and their relationshi…" at bounding box center [381, 201] width 0 height 7
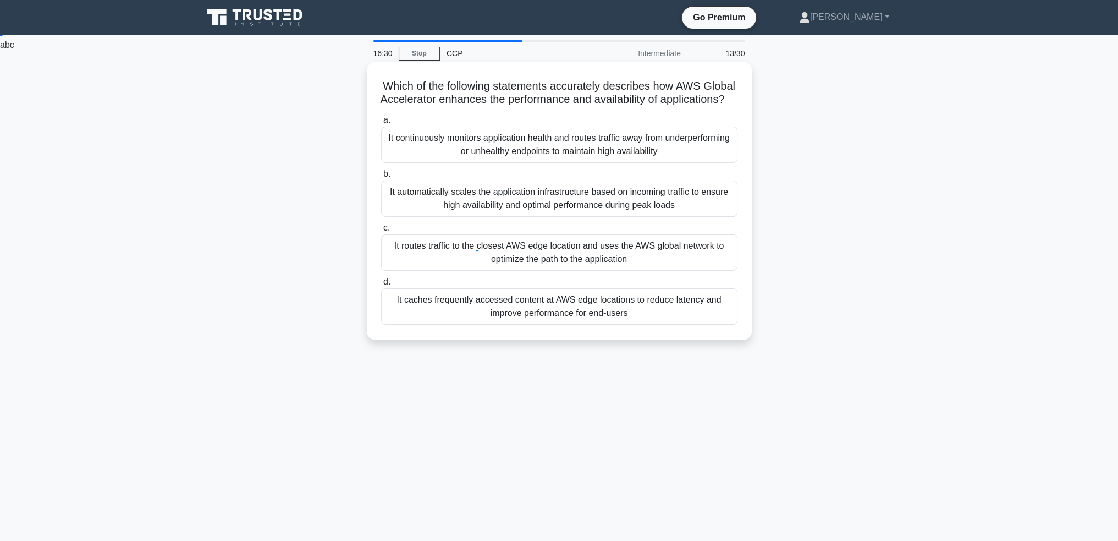
click at [714, 271] on div "It routes traffic to the closest AWS edge location and uses the AWS global netw…" at bounding box center [559, 252] width 356 height 36
click at [381, 232] on input "c. It routes traffic to the closest AWS edge location and uses the AWS global n…" at bounding box center [381, 227] width 0 height 7
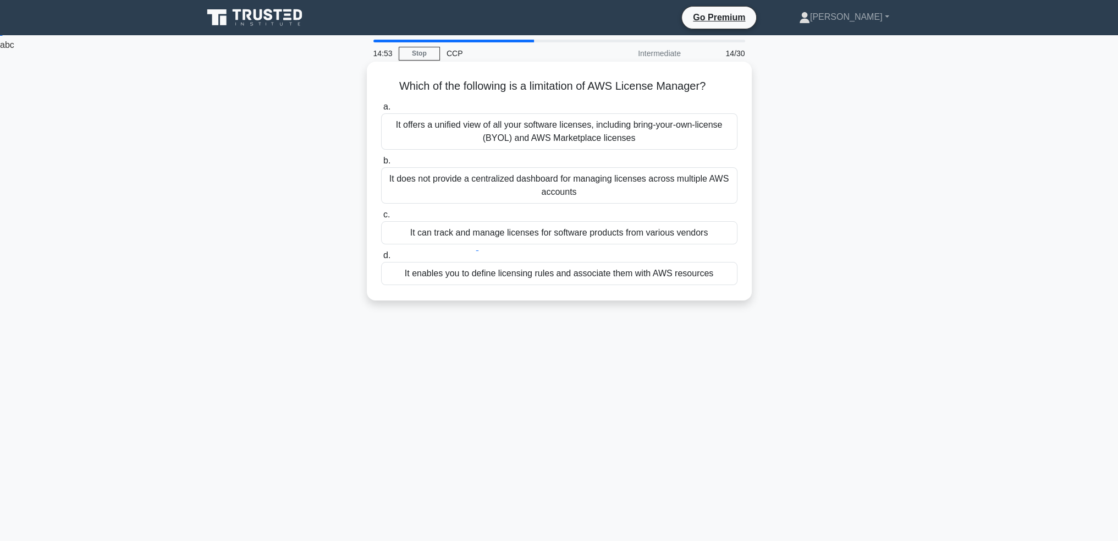
click at [720, 232] on div "It can track and manage licenses for software products from various vendors" at bounding box center [559, 232] width 356 height 23
click at [381, 218] on input "c. It can track and manage licenses for software products from various vendors" at bounding box center [381, 214] width 0 height 7
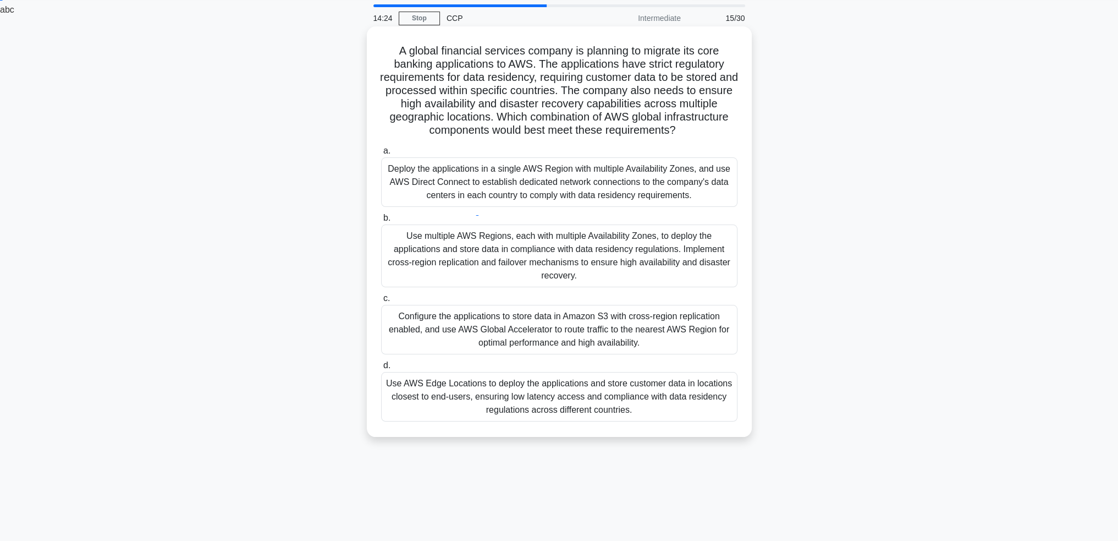
scroll to position [53, 0]
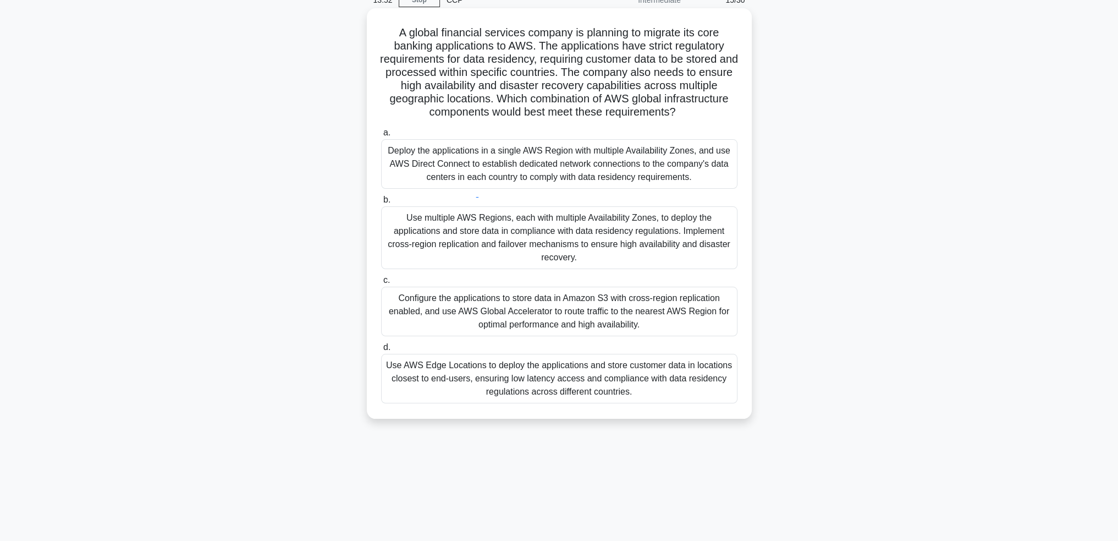
click at [662, 244] on div "Use multiple AWS Regions, each with multiple Availability Zones, to deploy the …" at bounding box center [559, 237] width 356 height 63
click at [381, 204] on input "b. Use multiple AWS Regions, each with multiple Availability Zones, to deploy t…" at bounding box center [381, 199] width 0 height 7
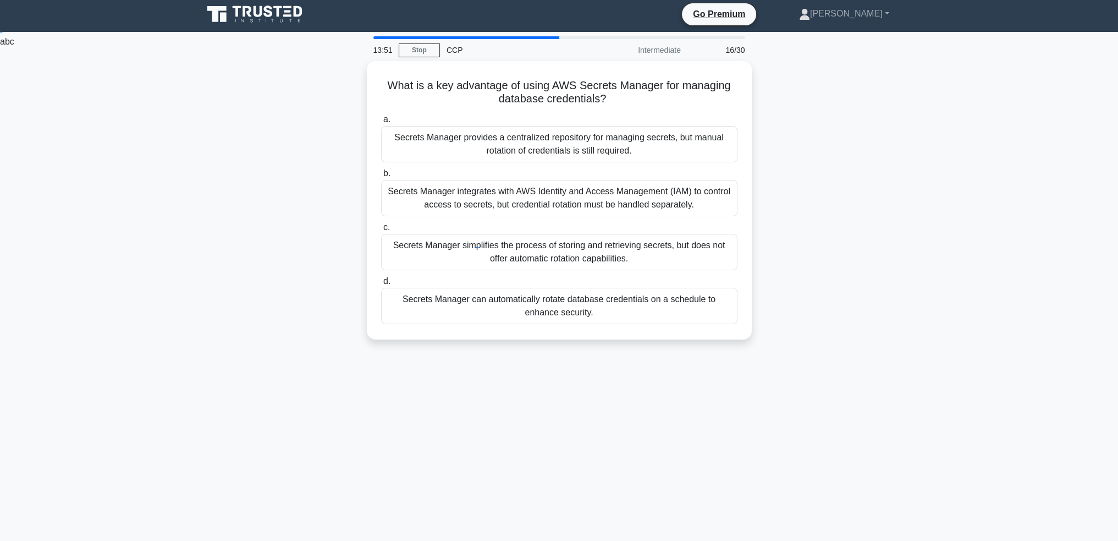
scroll to position [0, 0]
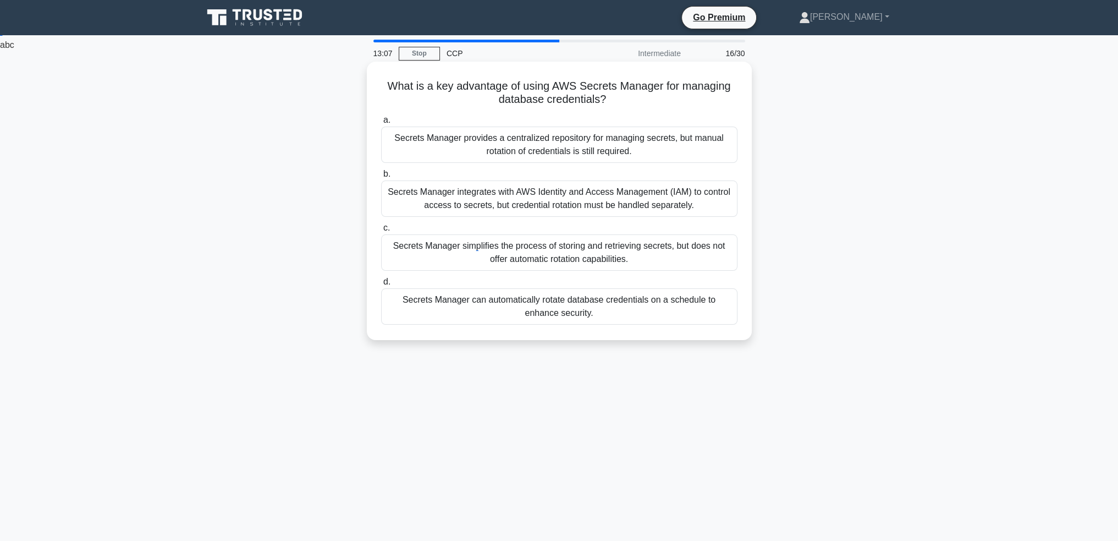
click at [717, 160] on div "Secrets Manager provides a centralized repository for managing secrets, but man…" at bounding box center [559, 145] width 356 height 36
click at [381, 124] on input "a. Secrets Manager provides a centralized repository for managing secrets, but …" at bounding box center [381, 120] width 0 height 7
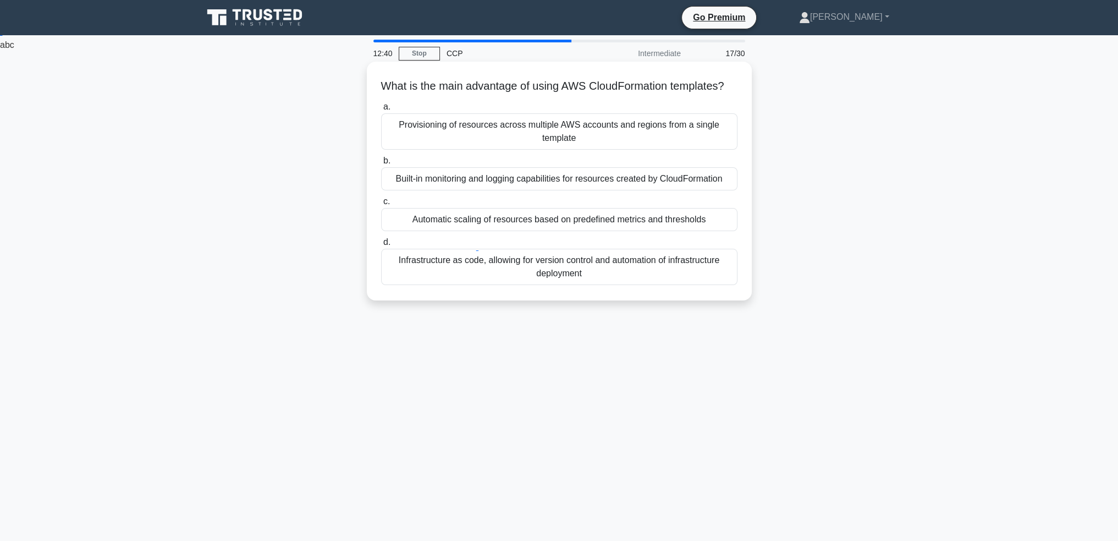
click at [722, 285] on div "Infrastructure as code, allowing for version control and automation of infrastr…" at bounding box center [559, 267] width 356 height 36
click at [381, 246] on input "d. Infrastructure as code, allowing for version control and automation of infra…" at bounding box center [381, 242] width 0 height 7
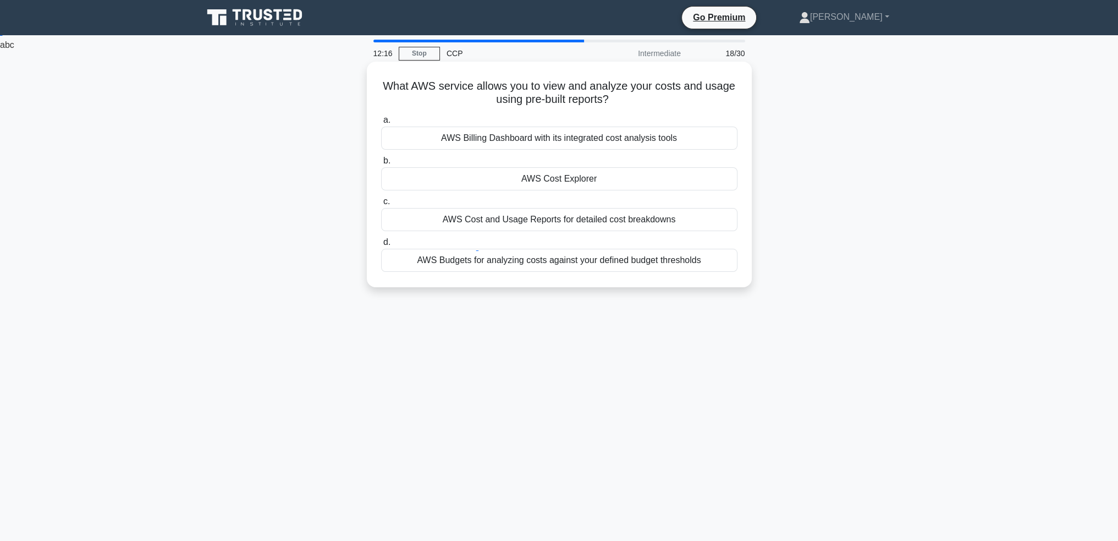
click at [712, 182] on div "AWS Cost Explorer" at bounding box center [559, 178] width 356 height 23
click at [381, 164] on input "b. AWS Cost Explorer" at bounding box center [381, 160] width 0 height 7
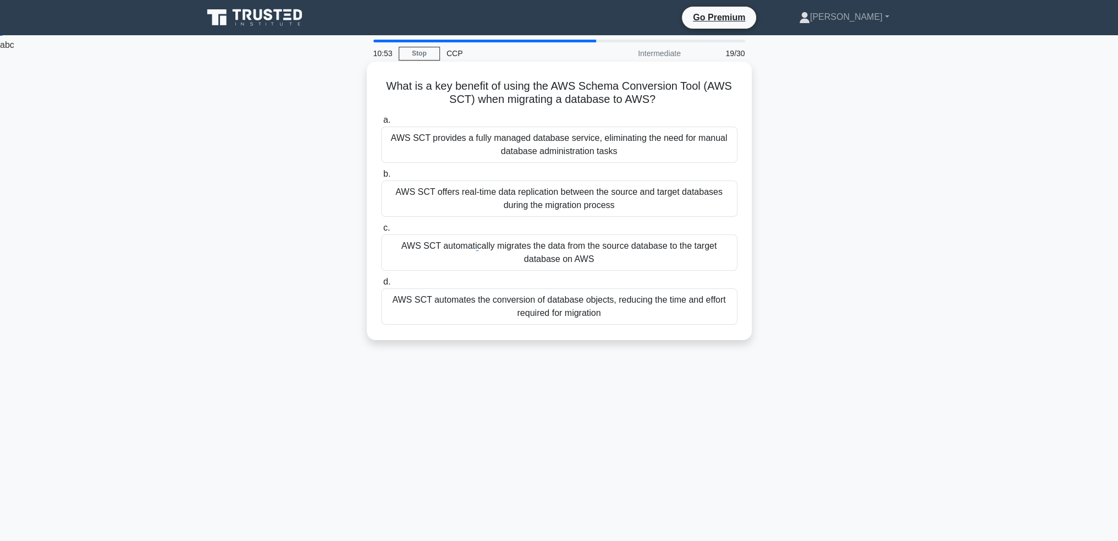
click at [590, 309] on div "AWS SCT automates the conversion of database objects, reducing the time and eff…" at bounding box center [559, 306] width 356 height 36
click at [381, 285] on input "d. AWS SCT automates the conversion of database objects, reducing the time and …" at bounding box center [381, 281] width 0 height 7
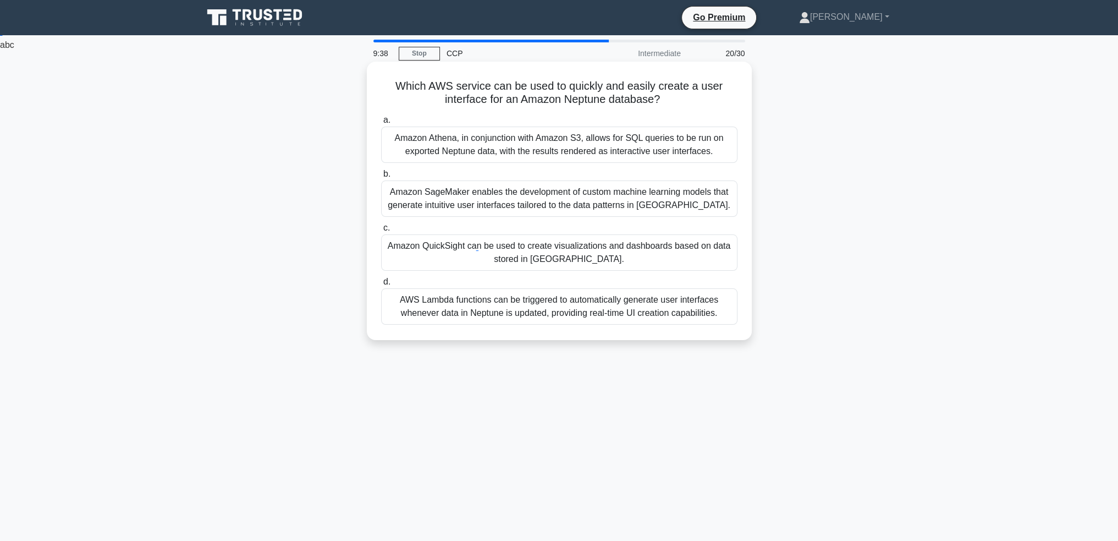
click at [644, 261] on div "Amazon QuickSight can be used to create visualizations and dashboards based on …" at bounding box center [559, 252] width 356 height 36
click at [381, 232] on input "c. Amazon QuickSight can be used to create visualizations and dashboards based …" at bounding box center [381, 227] width 0 height 7
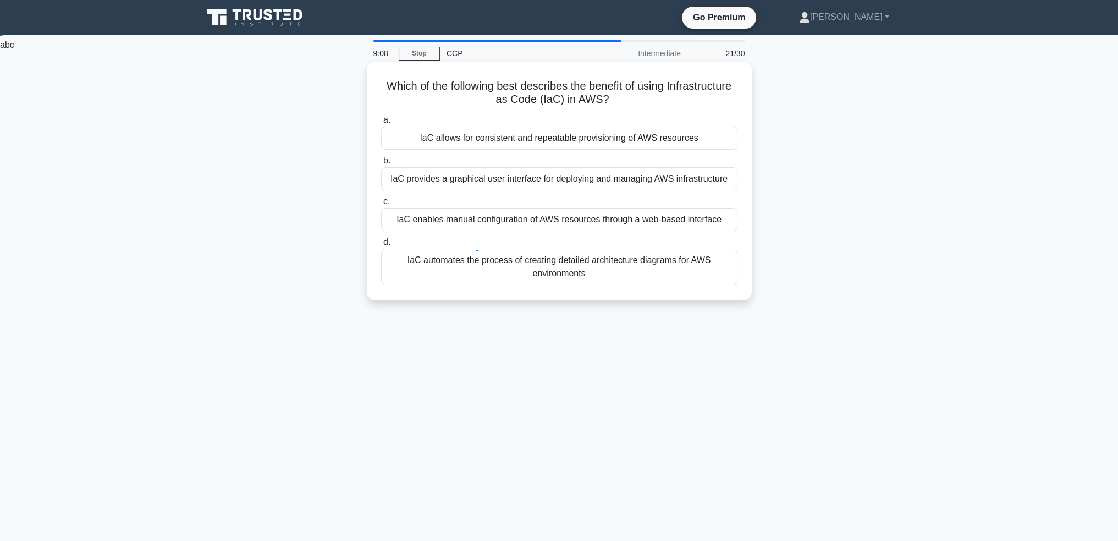
click at [633, 145] on div "IaC allows for consistent and repeatable provisioning of AWS resources" at bounding box center [559, 138] width 356 height 23
click at [381, 124] on input "a. IaC allows for consistent and repeatable provisioning of AWS resources" at bounding box center [381, 120] width 0 height 7
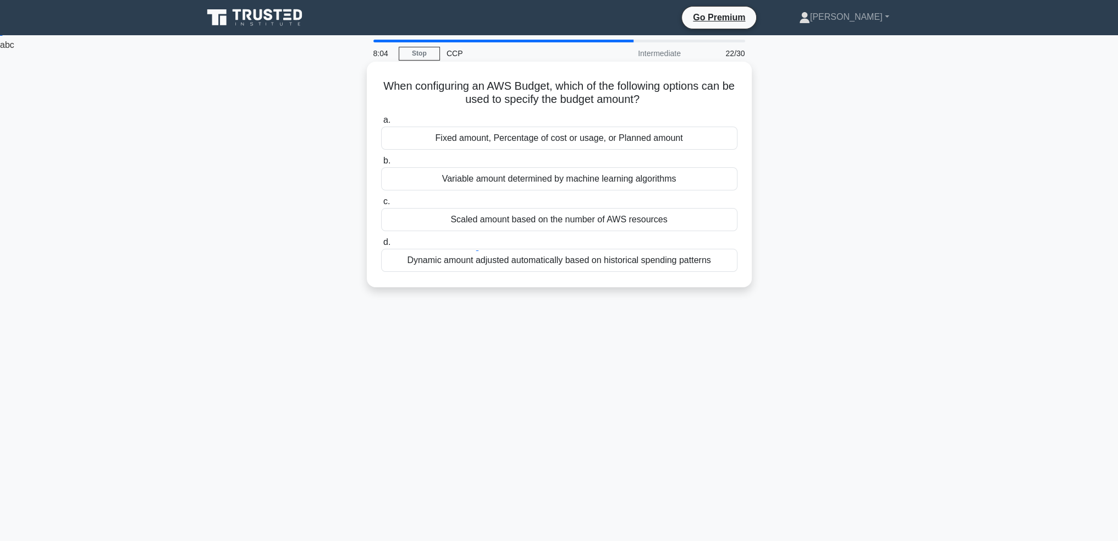
click at [706, 139] on div "Fixed amount, Percentage of cost or usage, or Planned amount" at bounding box center [559, 138] width 356 height 23
click at [381, 124] on input "a. Fixed amount, Percentage of cost or usage, or Planned amount" at bounding box center [381, 120] width 0 height 7
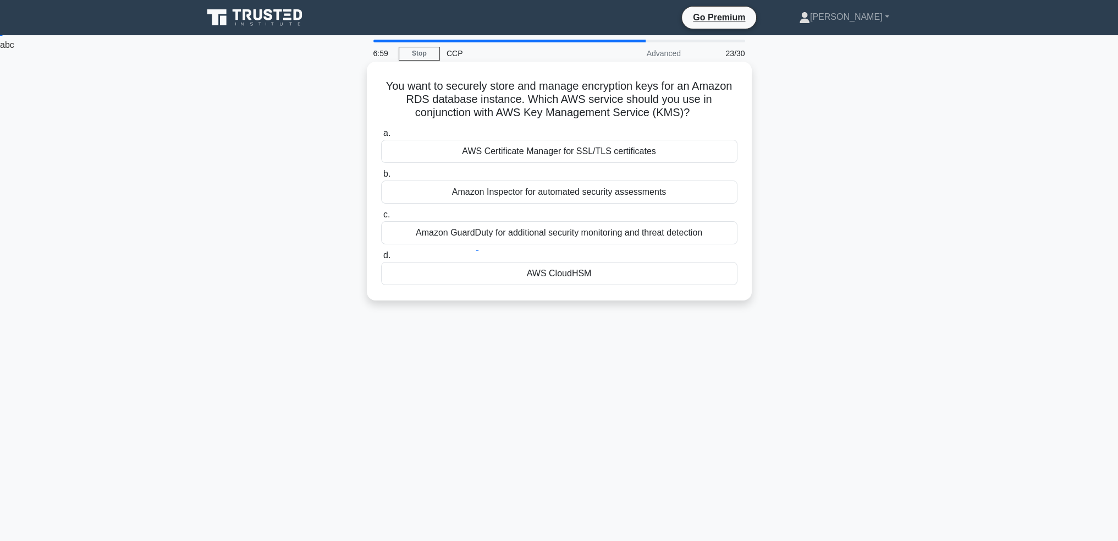
click at [659, 236] on div "Amazon GuardDuty for additional security monitoring and threat detection" at bounding box center [559, 232] width 356 height 23
click at [381, 218] on input "c. Amazon GuardDuty for additional security monitoring and threat detection" at bounding box center [381, 214] width 0 height 7
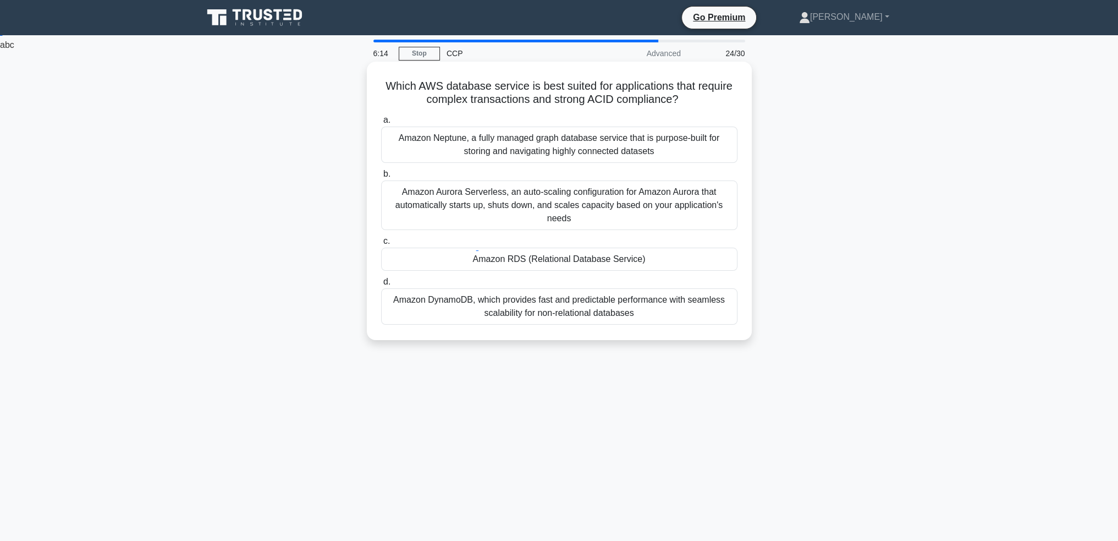
click at [713, 217] on div "Amazon Aurora Serverless, an auto-scaling configuration for Amazon Aurora that …" at bounding box center [559, 205] width 356 height 50
click at [381, 178] on input "b. Amazon Aurora Serverless, an auto-scaling configuration for Amazon Aurora th…" at bounding box center [381, 174] width 0 height 7
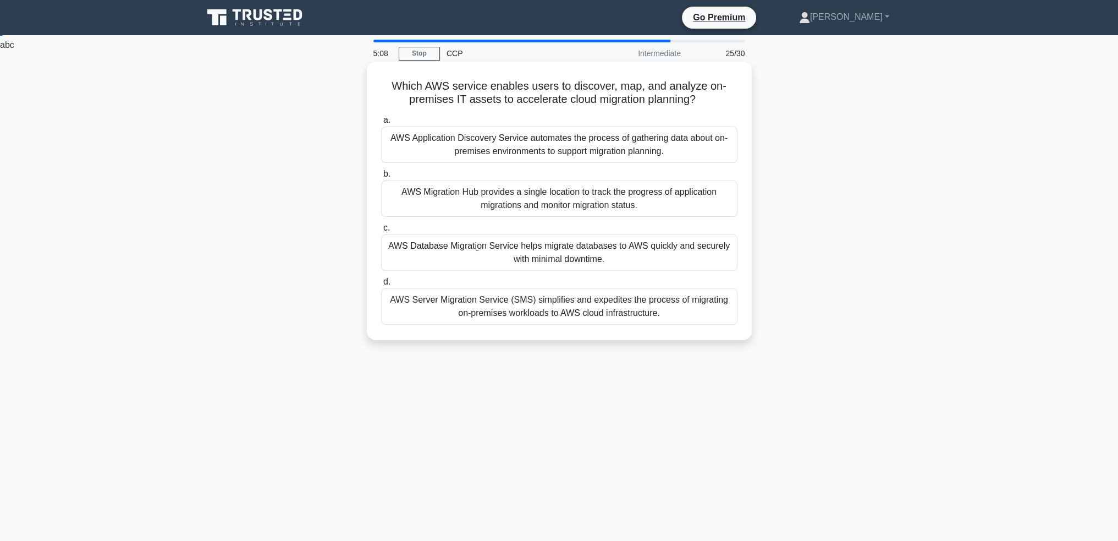
click at [559, 144] on div "AWS Application Discovery Service automates the process of gathering data about…" at bounding box center [559, 145] width 356 height 36
click at [381, 124] on input "a. AWS Application Discovery Service automates the process of gathering data ab…" at bounding box center [381, 120] width 0 height 7
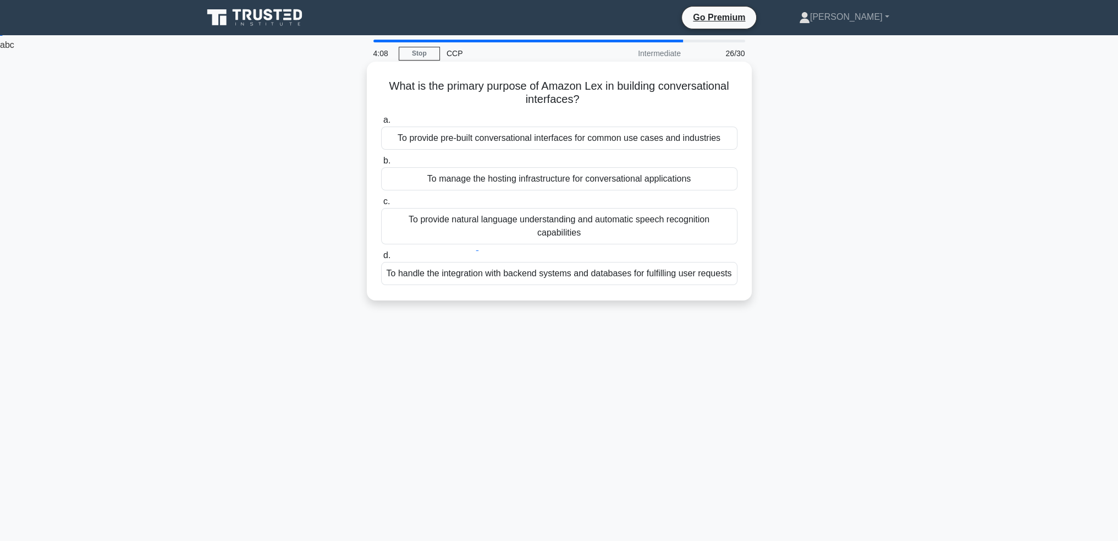
click at [726, 141] on div "To provide pre-built conversational interfaces for common use cases and industr…" at bounding box center [559, 138] width 356 height 23
click at [381, 124] on input "a. To provide pre-built conversational interfaces for common use cases and indu…" at bounding box center [381, 120] width 0 height 7
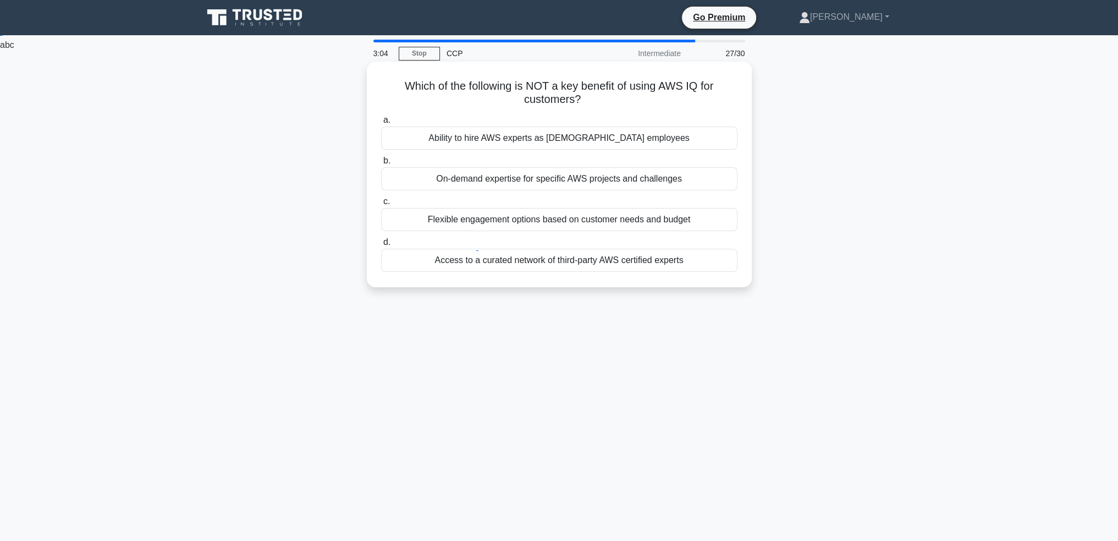
click at [688, 136] on div "Ability to hire AWS experts as [DEMOGRAPHIC_DATA] employees" at bounding box center [559, 138] width 356 height 23
click at [381, 124] on input "a. Ability to hire AWS experts as [DEMOGRAPHIC_DATA] employees" at bounding box center [381, 120] width 0 height 7
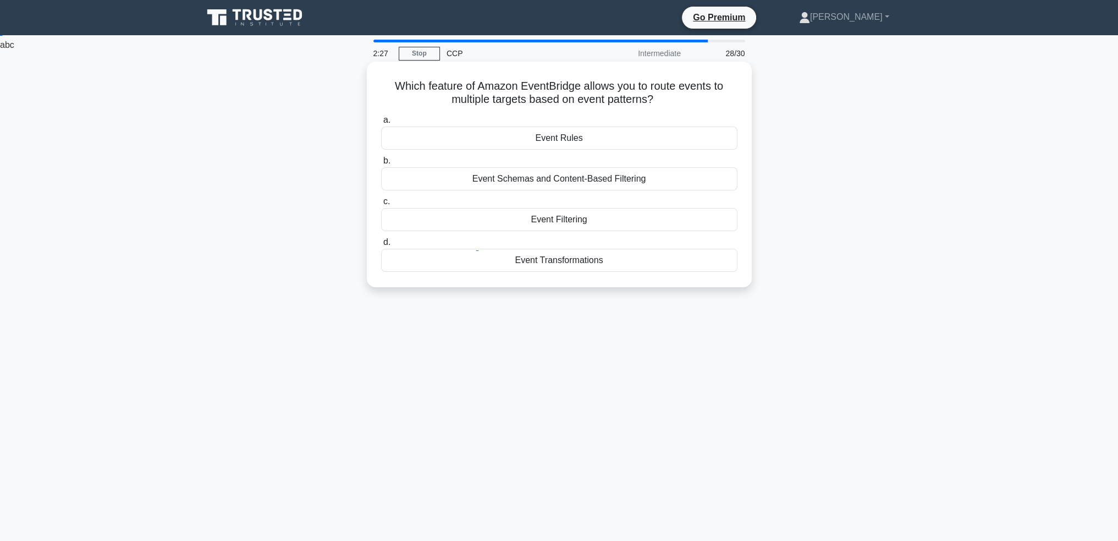
click at [594, 219] on div "Event Filtering" at bounding box center [559, 219] width 356 height 23
click at [381, 205] on input "c. Event Filtering" at bounding box center [381, 201] width 0 height 7
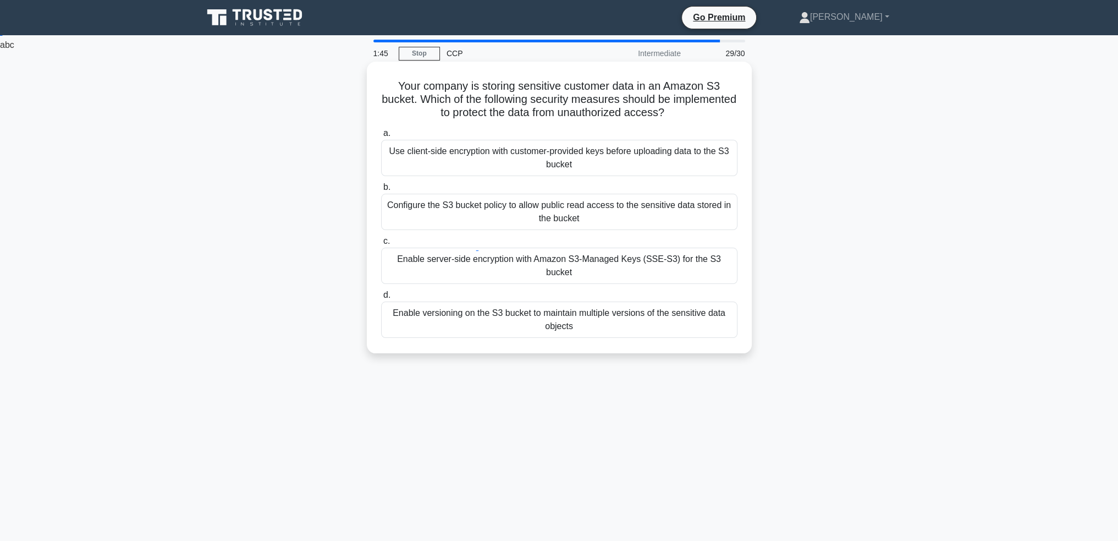
click at [600, 152] on div "Use client-side encryption with customer-provided keys before uploading data to…" at bounding box center [559, 158] width 356 height 36
click at [381, 137] on input "a. Use client-side encryption with customer-provided keys before uploading data…" at bounding box center [381, 133] width 0 height 7
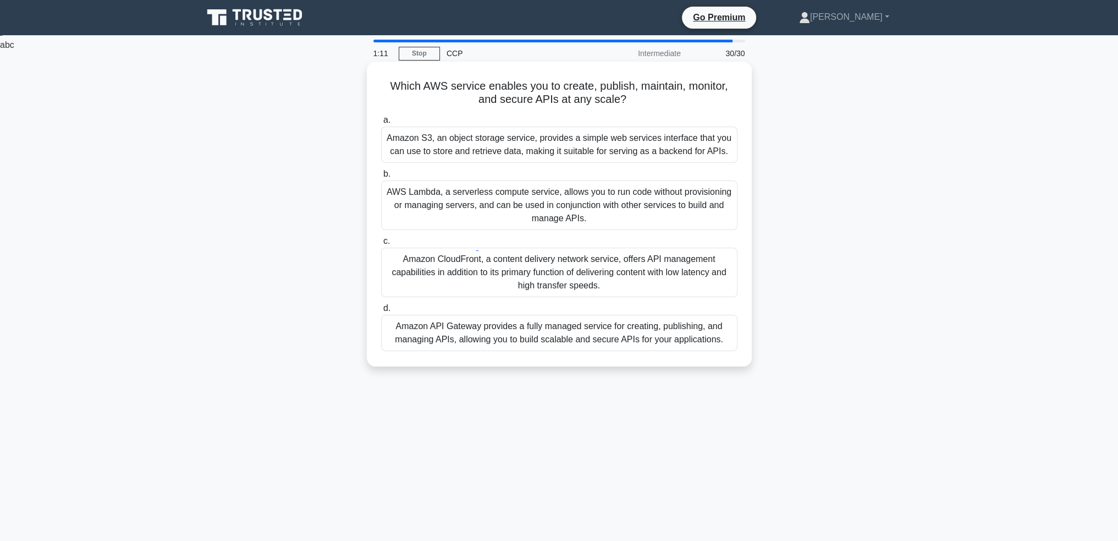
click at [528, 337] on div "Amazon API Gateway provides a fully managed service for creating, publishing, a…" at bounding box center [559, 333] width 356 height 36
click at [381, 312] on input "d. Amazon API Gateway provides a fully managed service for creating, publishing…" at bounding box center [381, 308] width 0 height 7
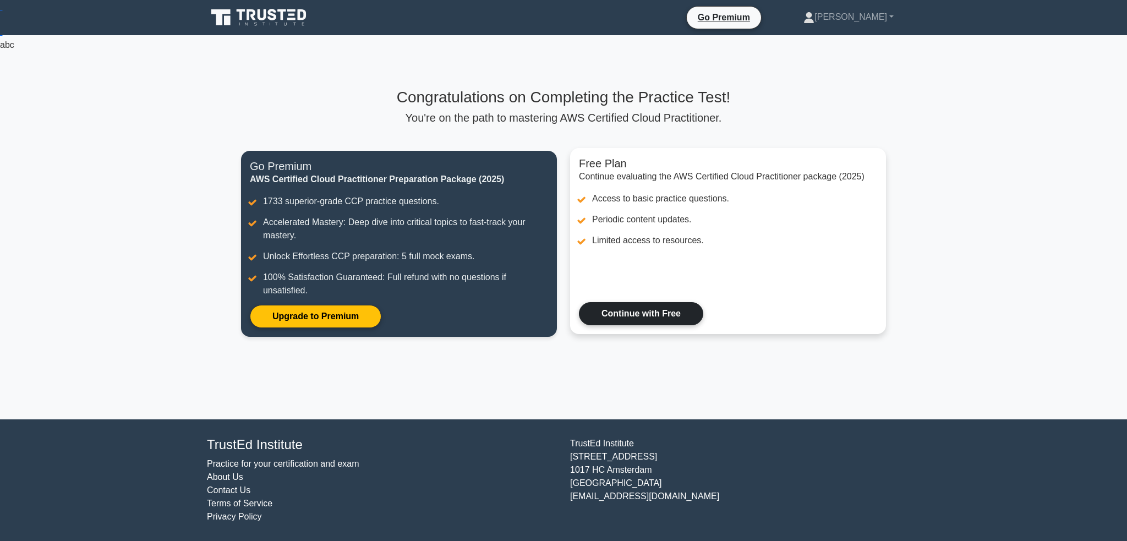
click at [649, 318] on link "Continue with Free" at bounding box center [641, 313] width 124 height 23
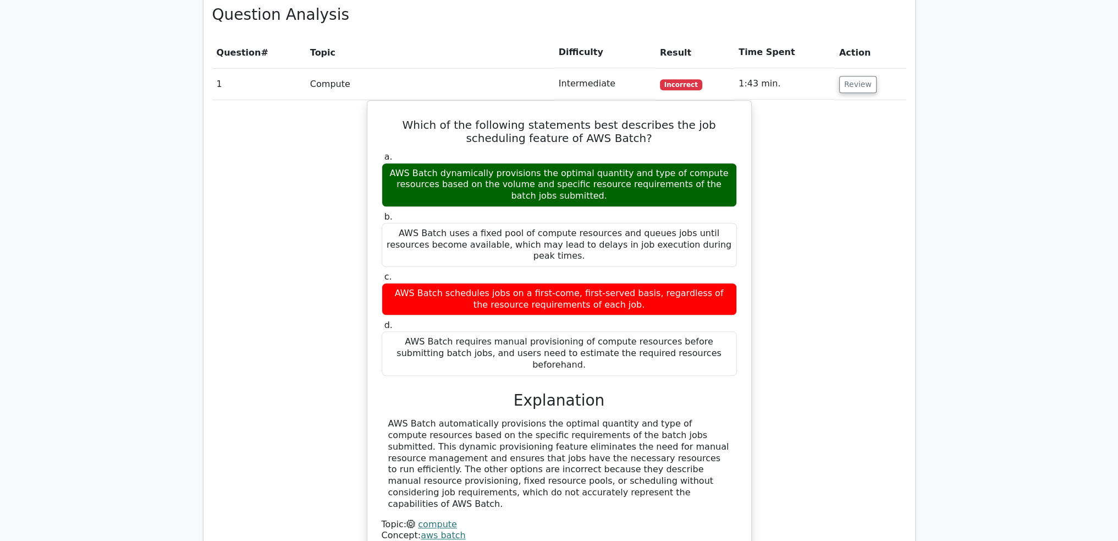
scroll to position [880, 0]
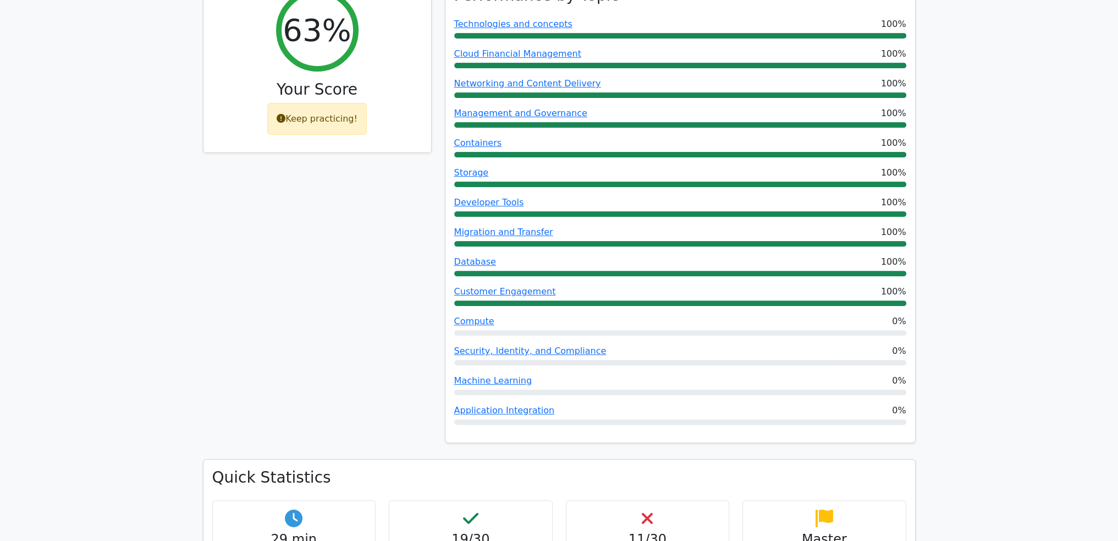
scroll to position [440, 0]
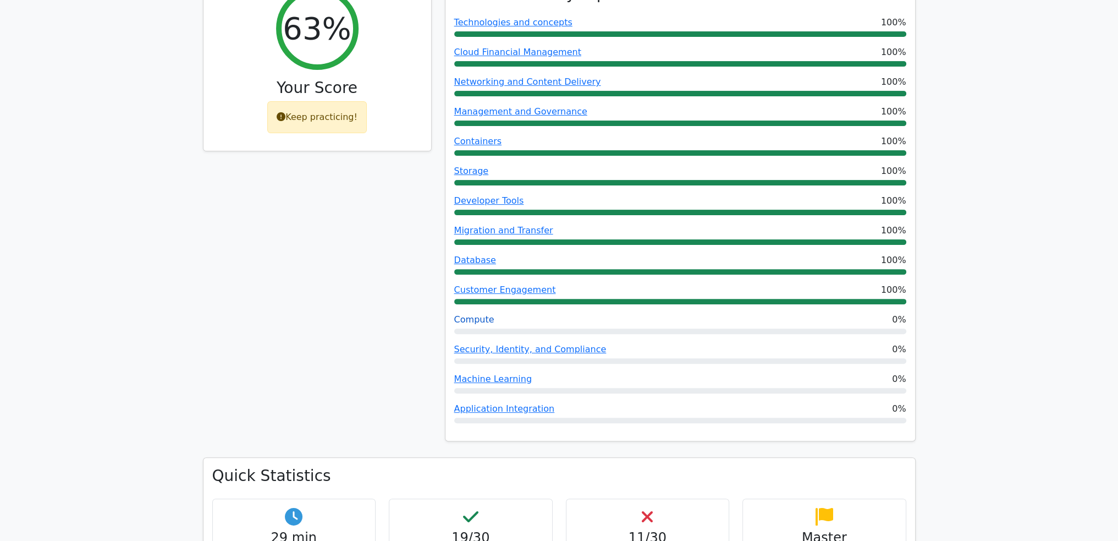
click at [475, 314] on link "Compute" at bounding box center [474, 319] width 40 height 10
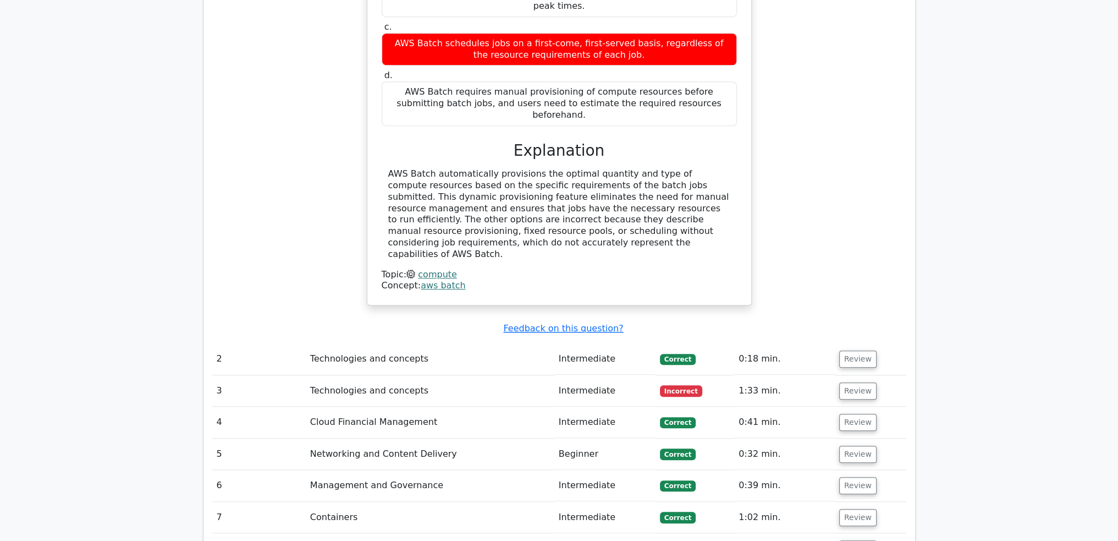
scroll to position [1430, 0]
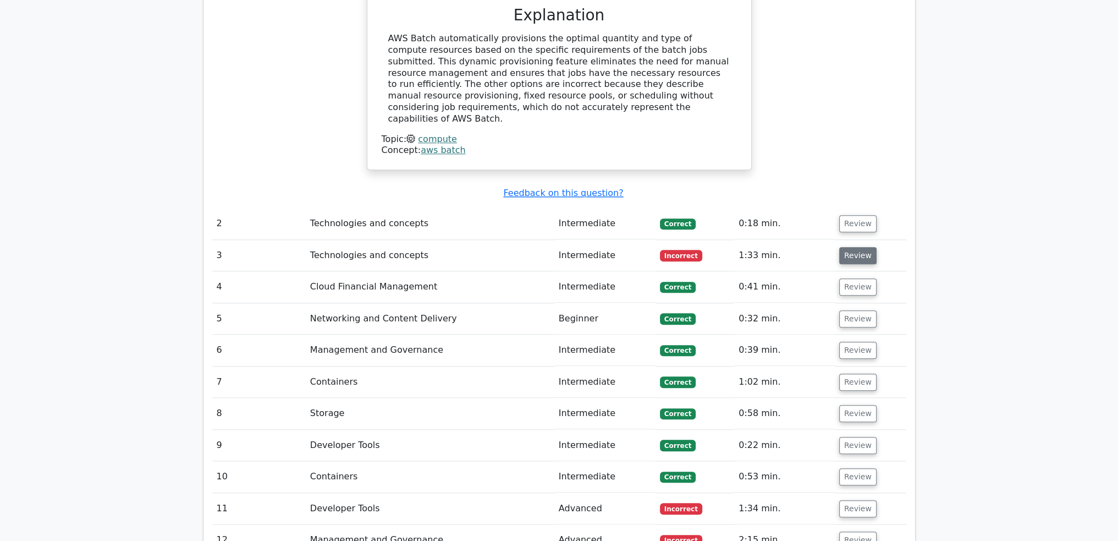
click at [857, 247] on button "Review" at bounding box center [857, 255] width 37 height 17
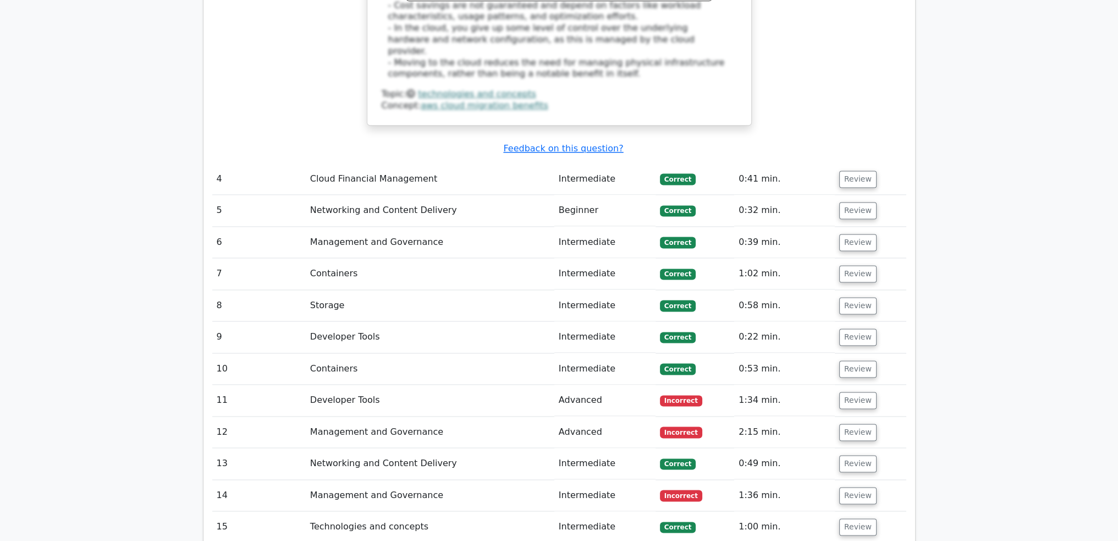
scroll to position [2090, 0]
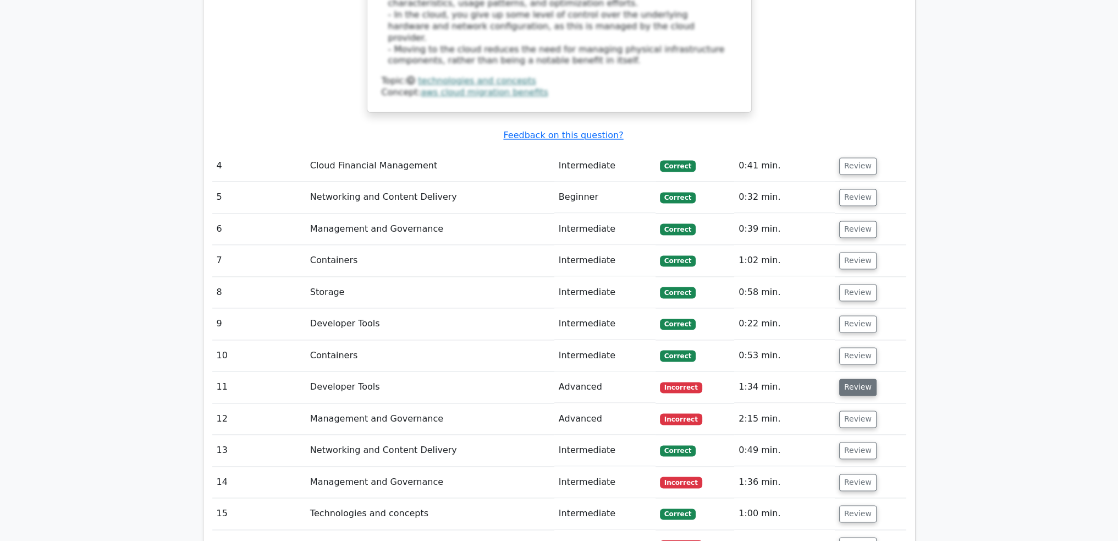
click at [847, 378] on button "Review" at bounding box center [857, 386] width 37 height 17
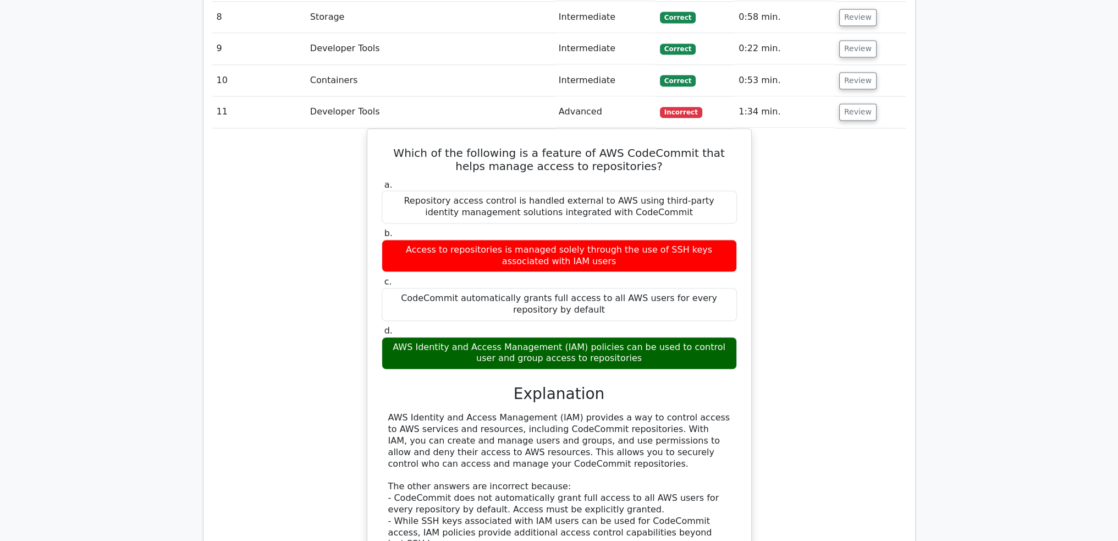
scroll to position [2585, 0]
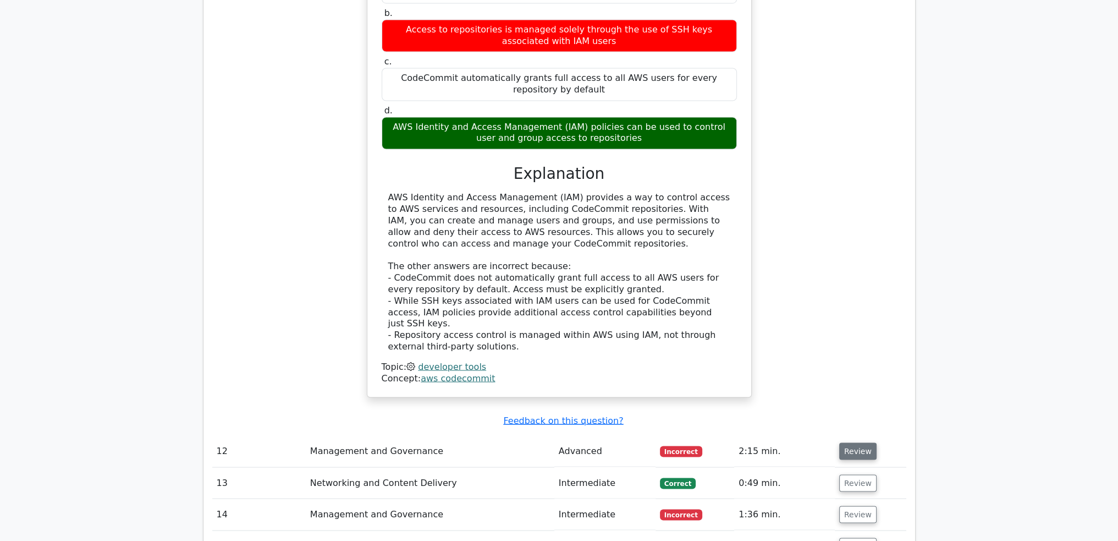
click at [856, 442] on button "Review" at bounding box center [857, 450] width 37 height 17
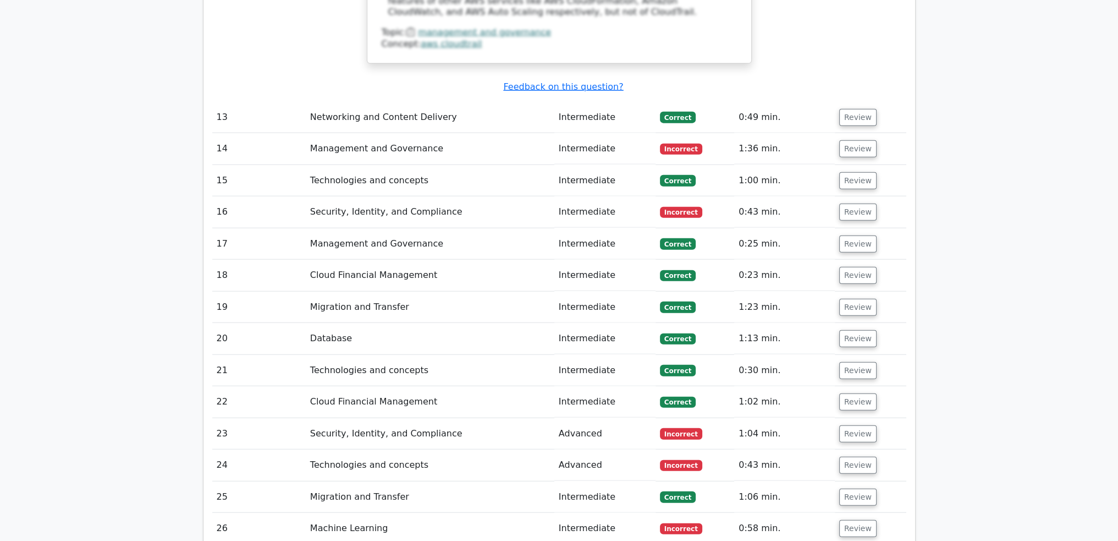
scroll to position [3466, 0]
